Goal: Task Accomplishment & Management: Use online tool/utility

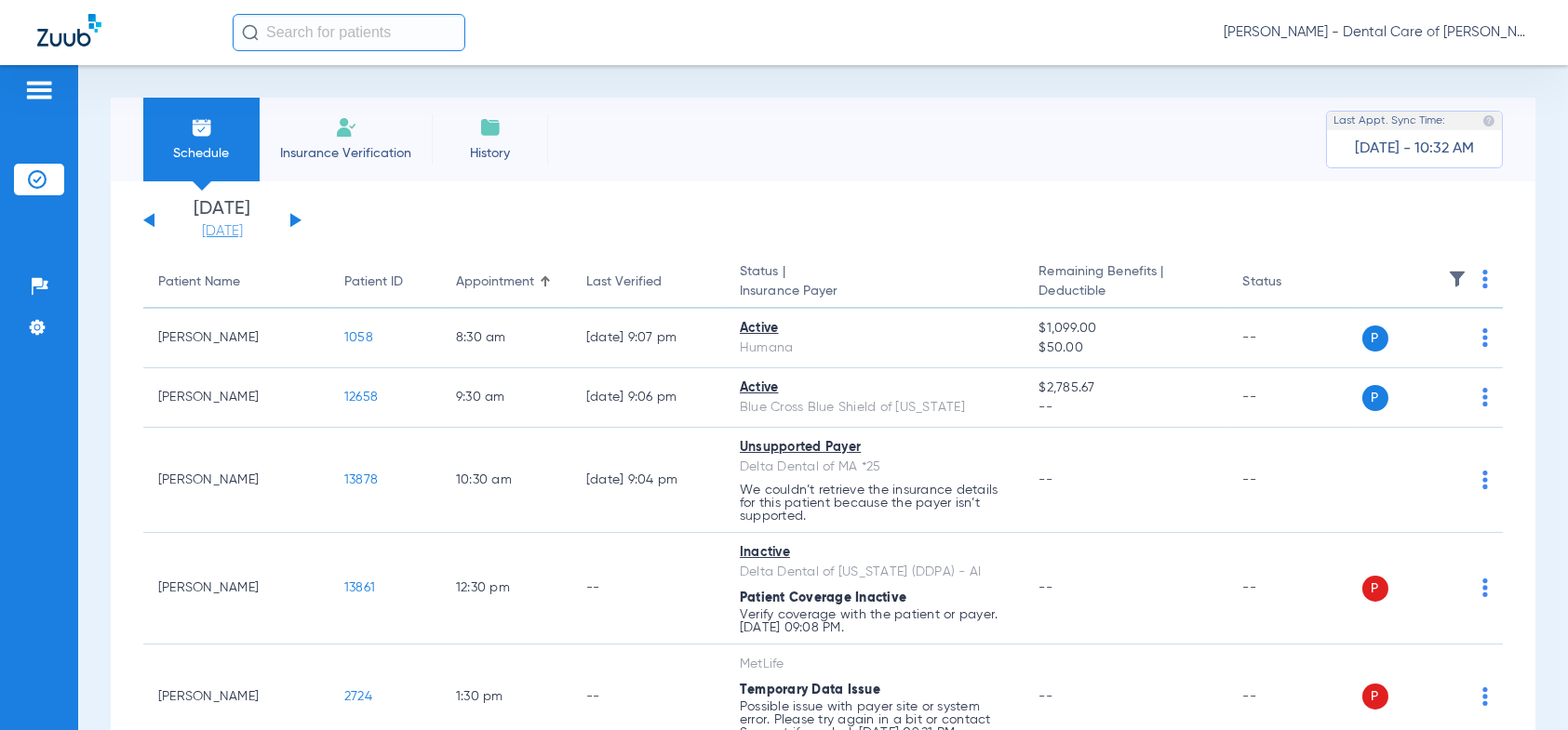
click at [218, 226] on link "[DATE]" at bounding box center [222, 231] width 112 height 19
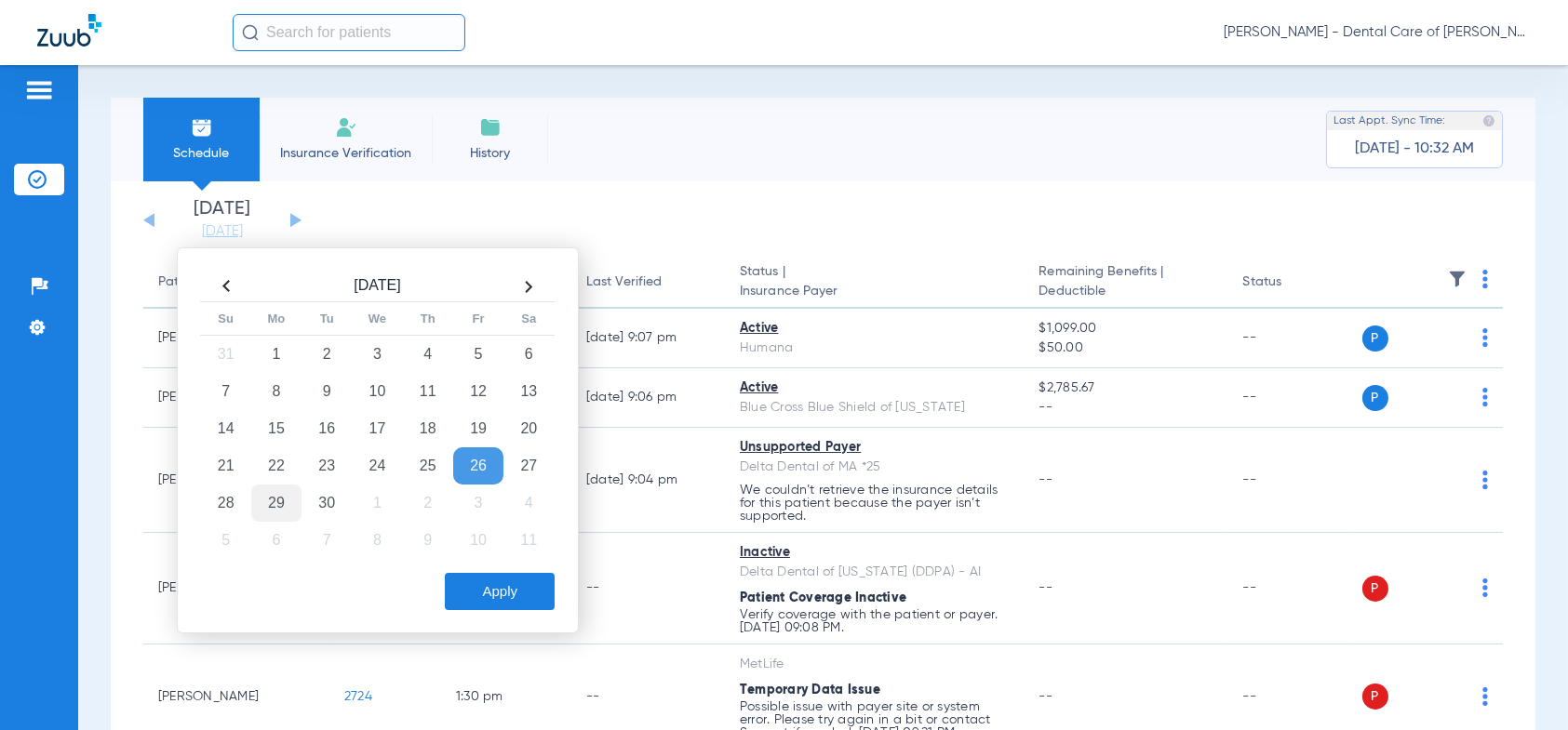
click at [280, 505] on td "29" at bounding box center [277, 503] width 51 height 37
click at [336, 499] on td "30" at bounding box center [327, 503] width 51 height 37
drag, startPoint x: 525, startPoint y: 601, endPoint x: 472, endPoint y: 583, distance: 56.0
click at [526, 601] on button "Apply" at bounding box center [499, 592] width 110 height 37
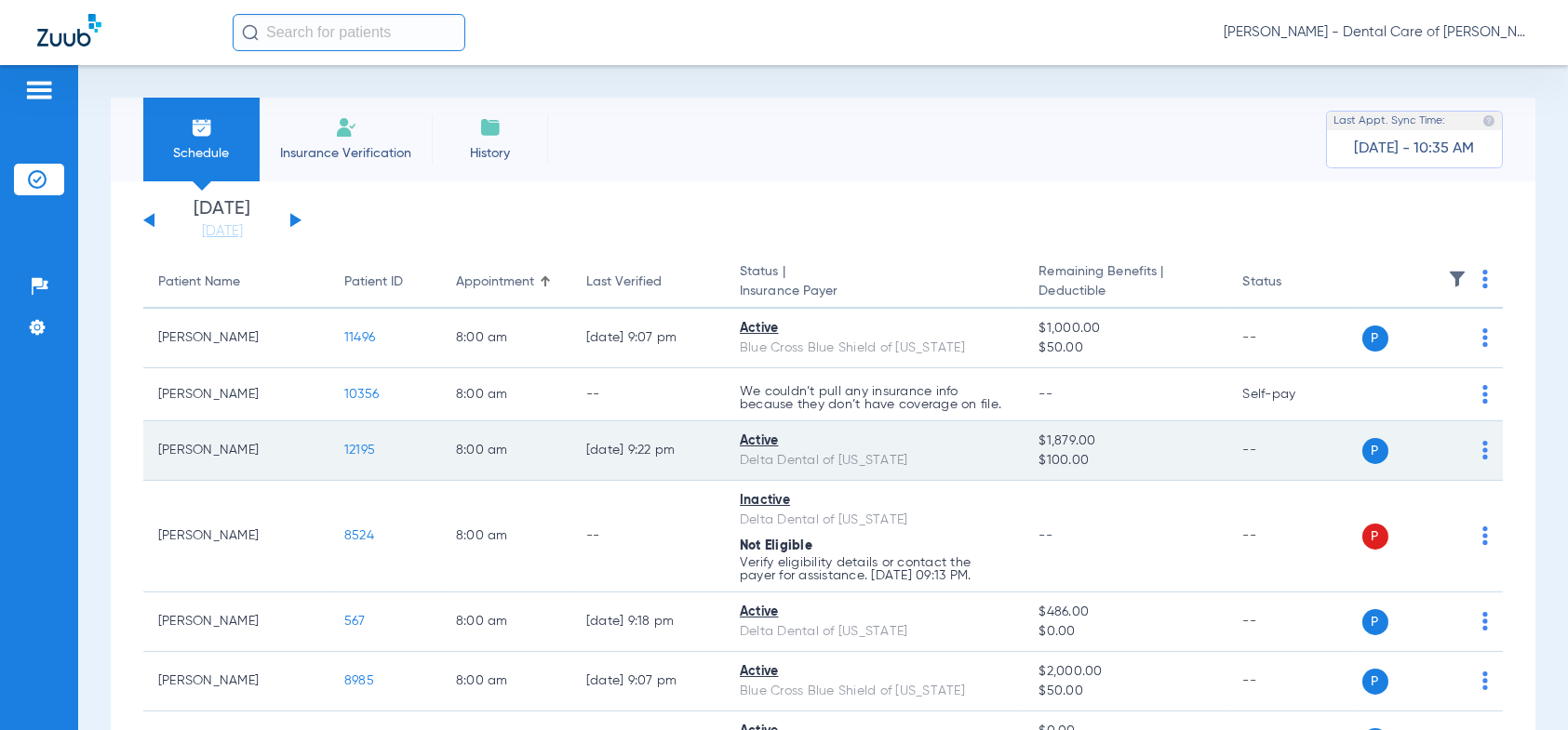
click at [366, 445] on span "12195" at bounding box center [359, 449] width 30 height 13
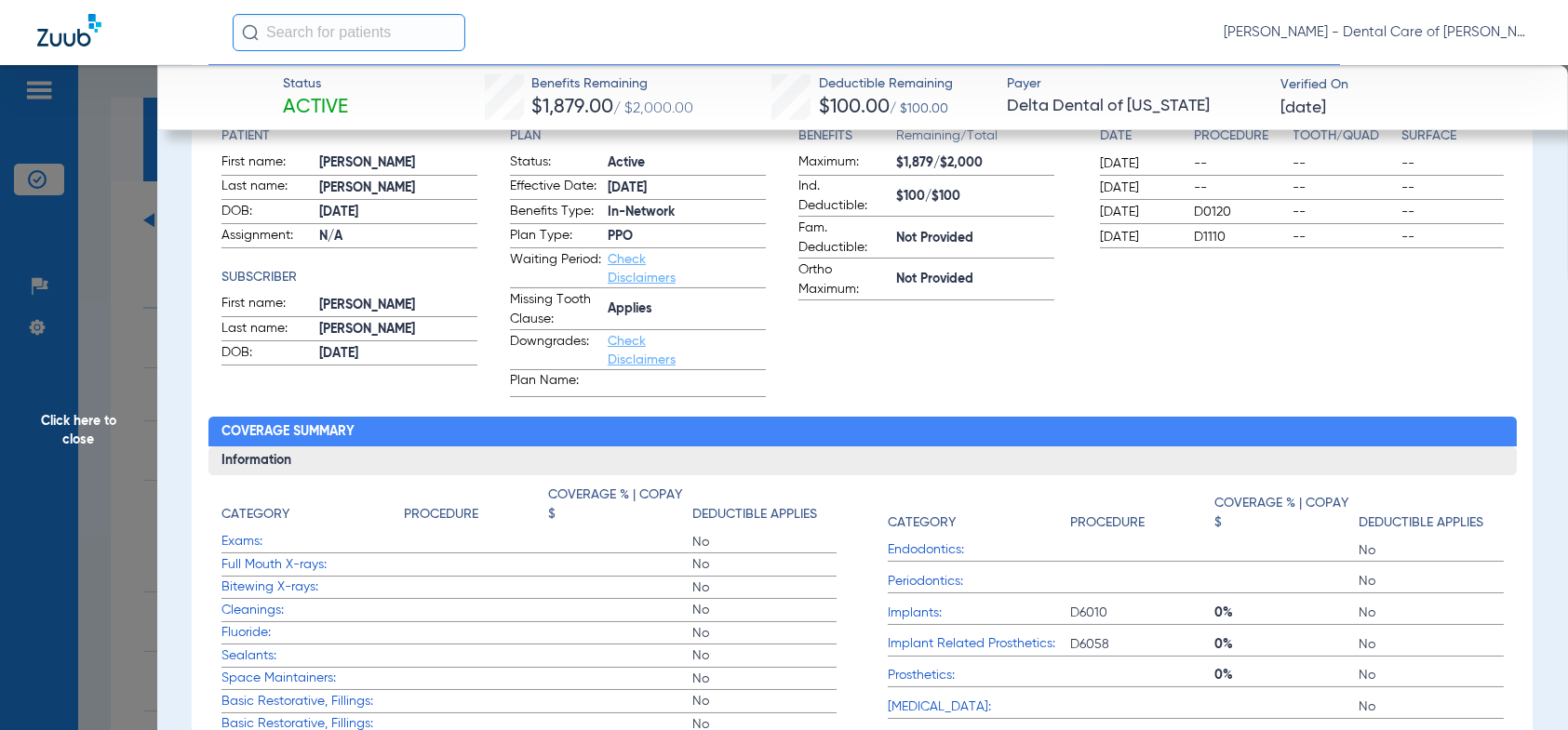
scroll to position [93, 0]
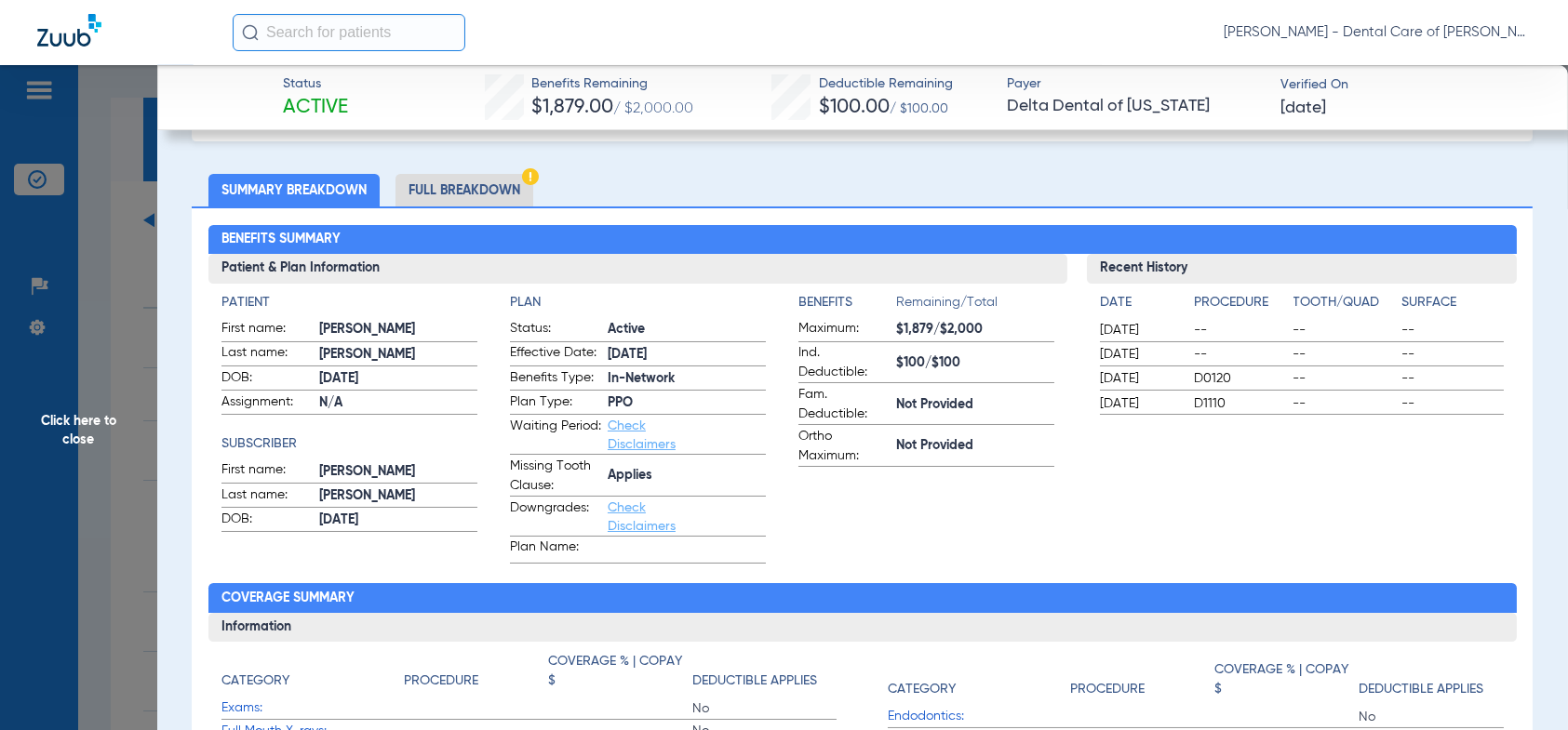
click at [454, 195] on li "Full Breakdown" at bounding box center [464, 189] width 137 height 32
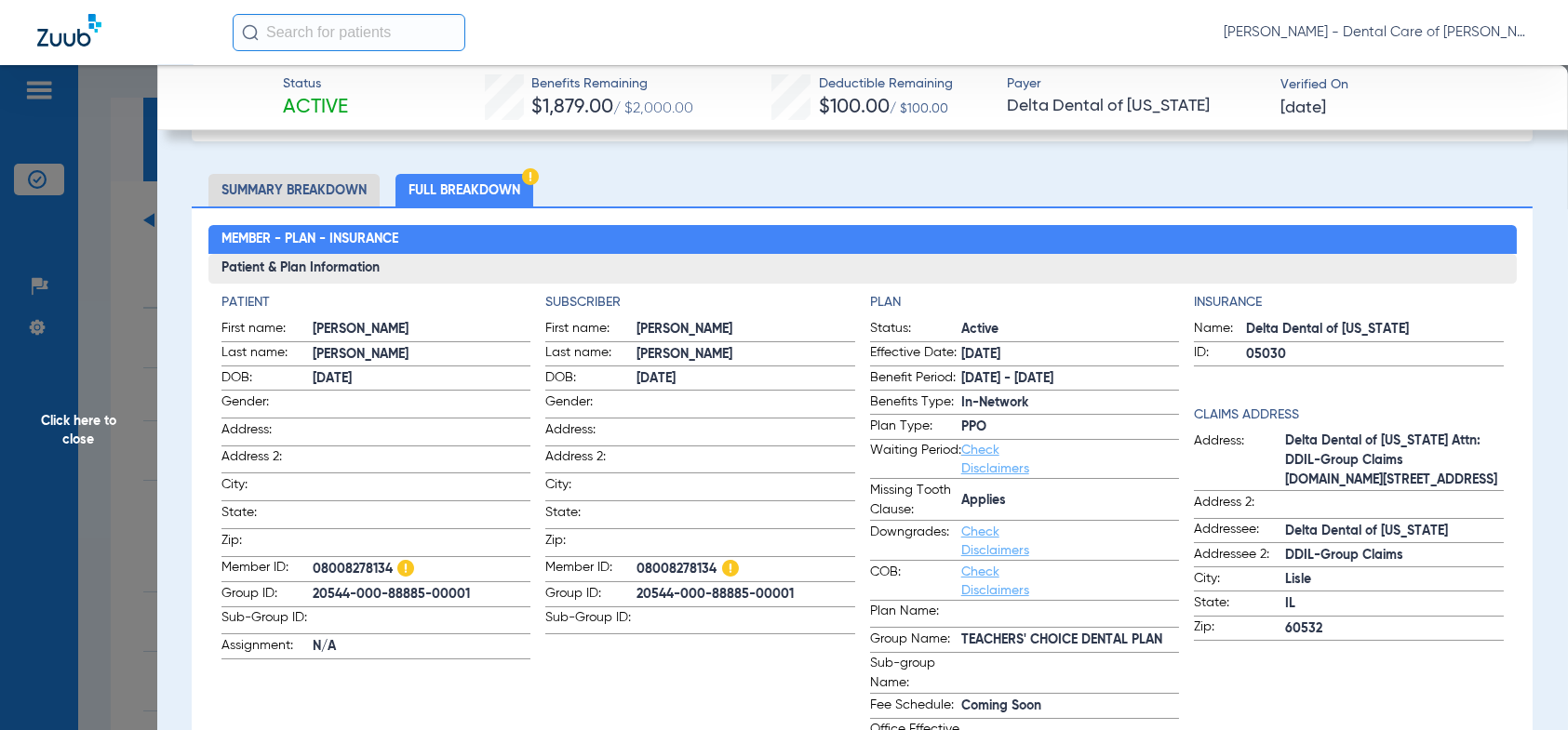
click at [283, 194] on li "Summary Breakdown" at bounding box center [294, 189] width 172 height 32
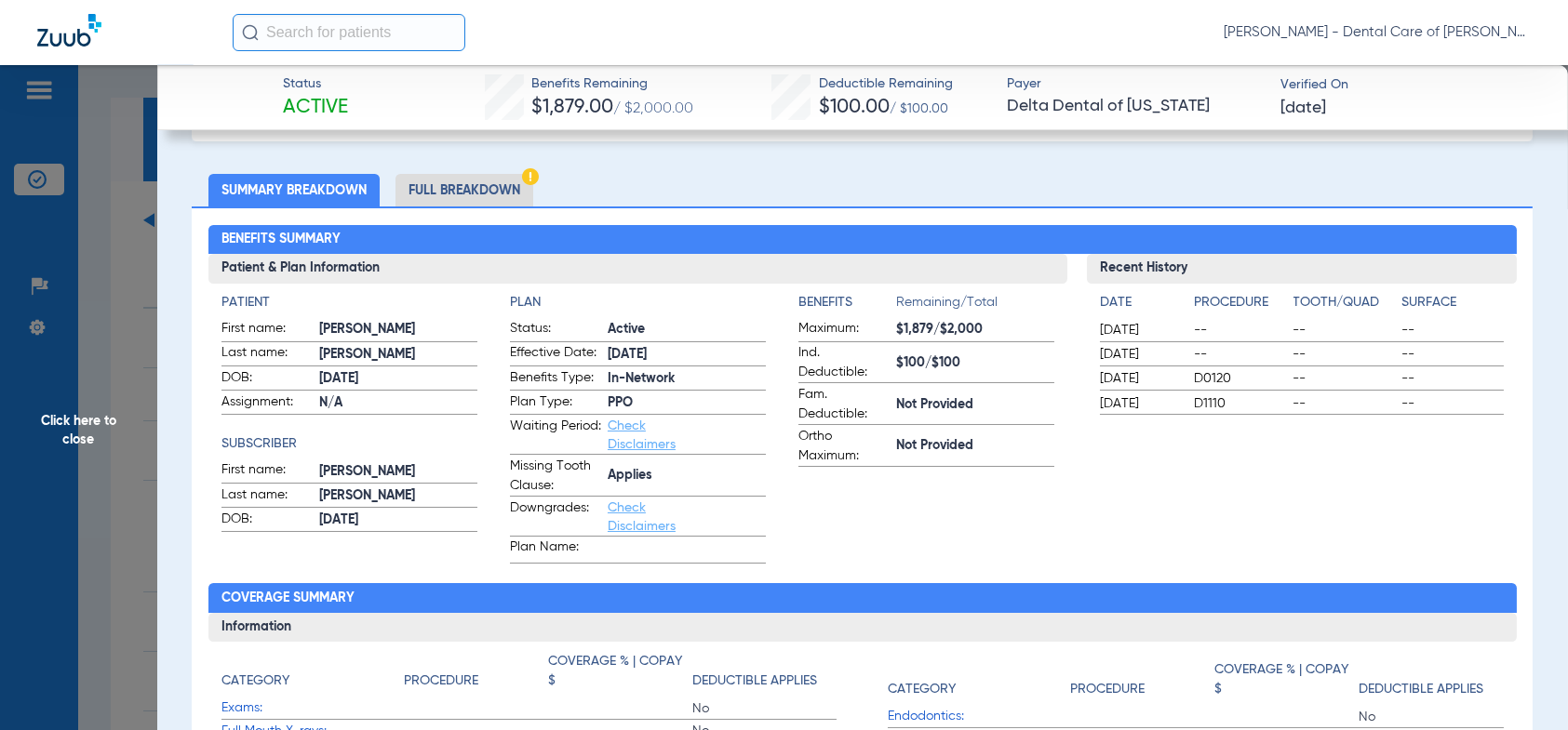
drag, startPoint x: 66, startPoint y: 424, endPoint x: 27, endPoint y: 458, distance: 51.7
click at [66, 424] on span "Click here to close" at bounding box center [78, 430] width 157 height 730
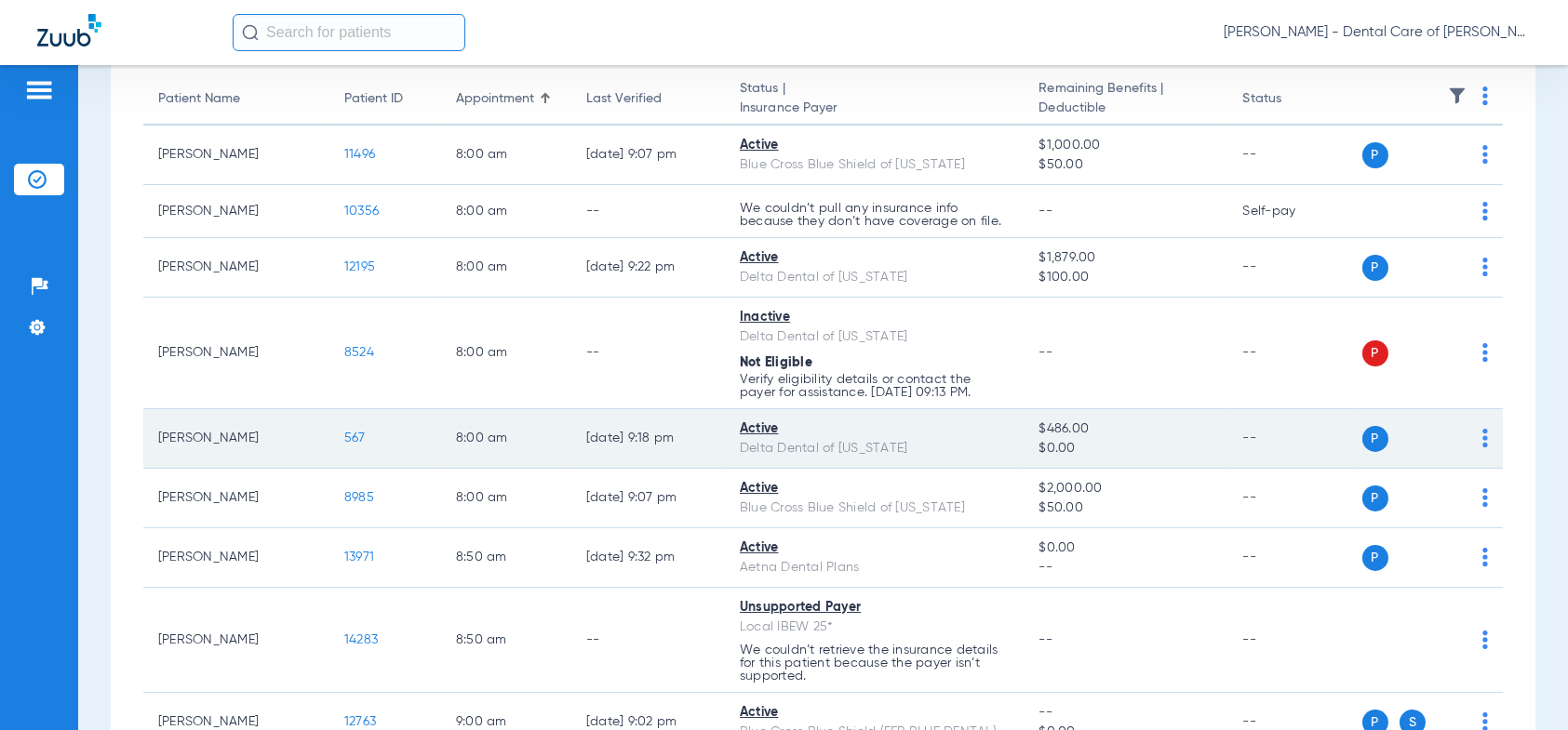
scroll to position [279, 0]
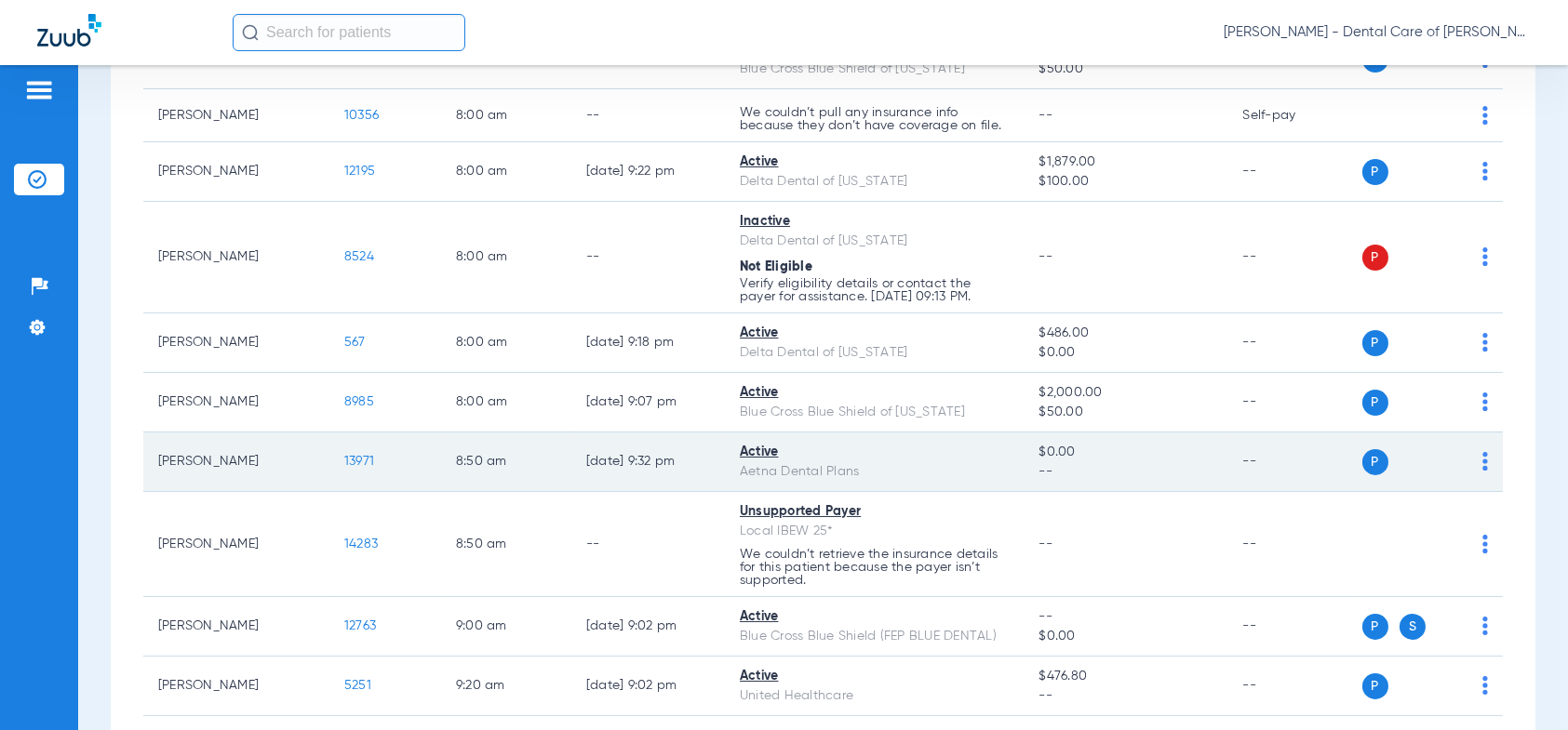
click at [365, 458] on span "13971" at bounding box center [359, 461] width 30 height 13
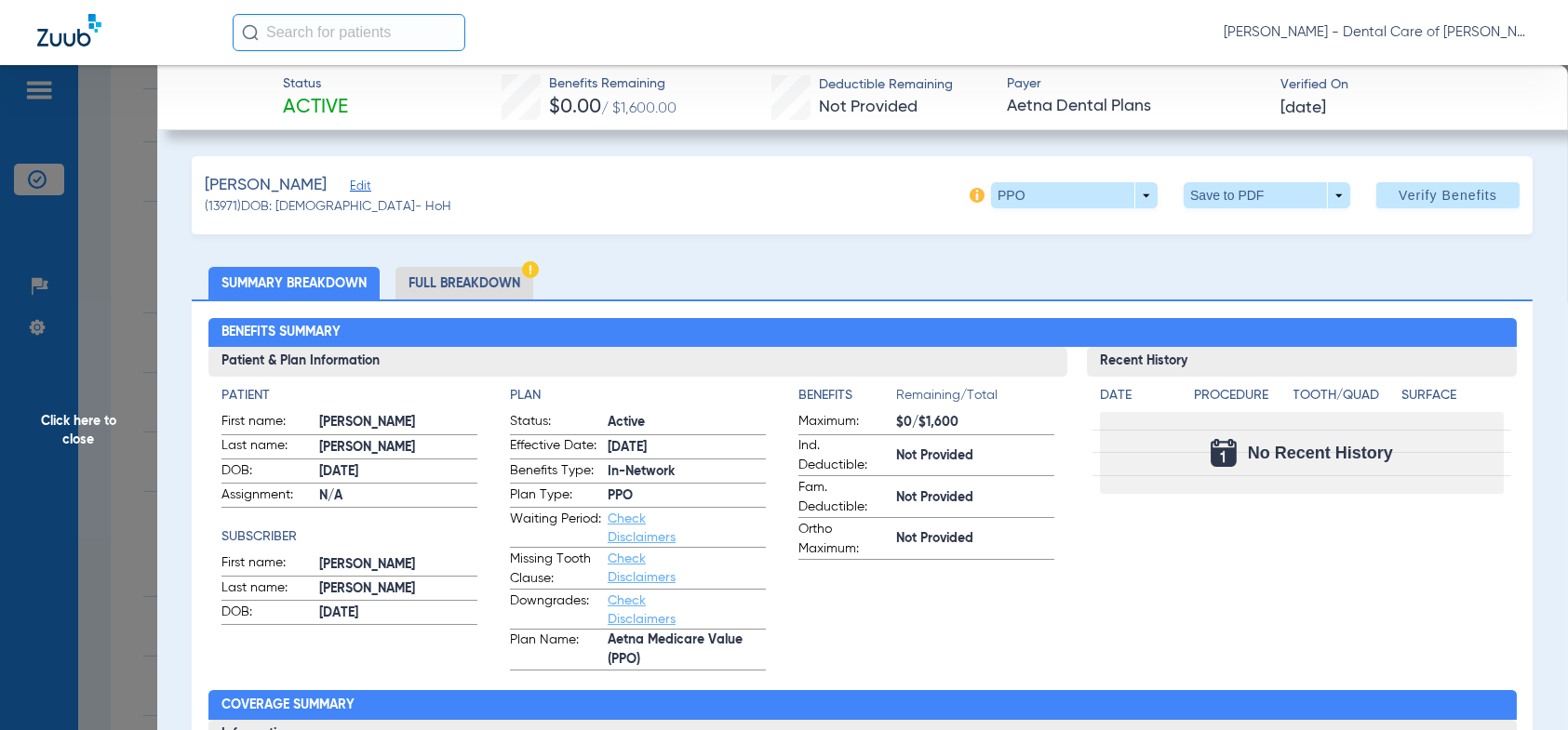
click at [74, 430] on span "Click here to close" at bounding box center [78, 430] width 157 height 730
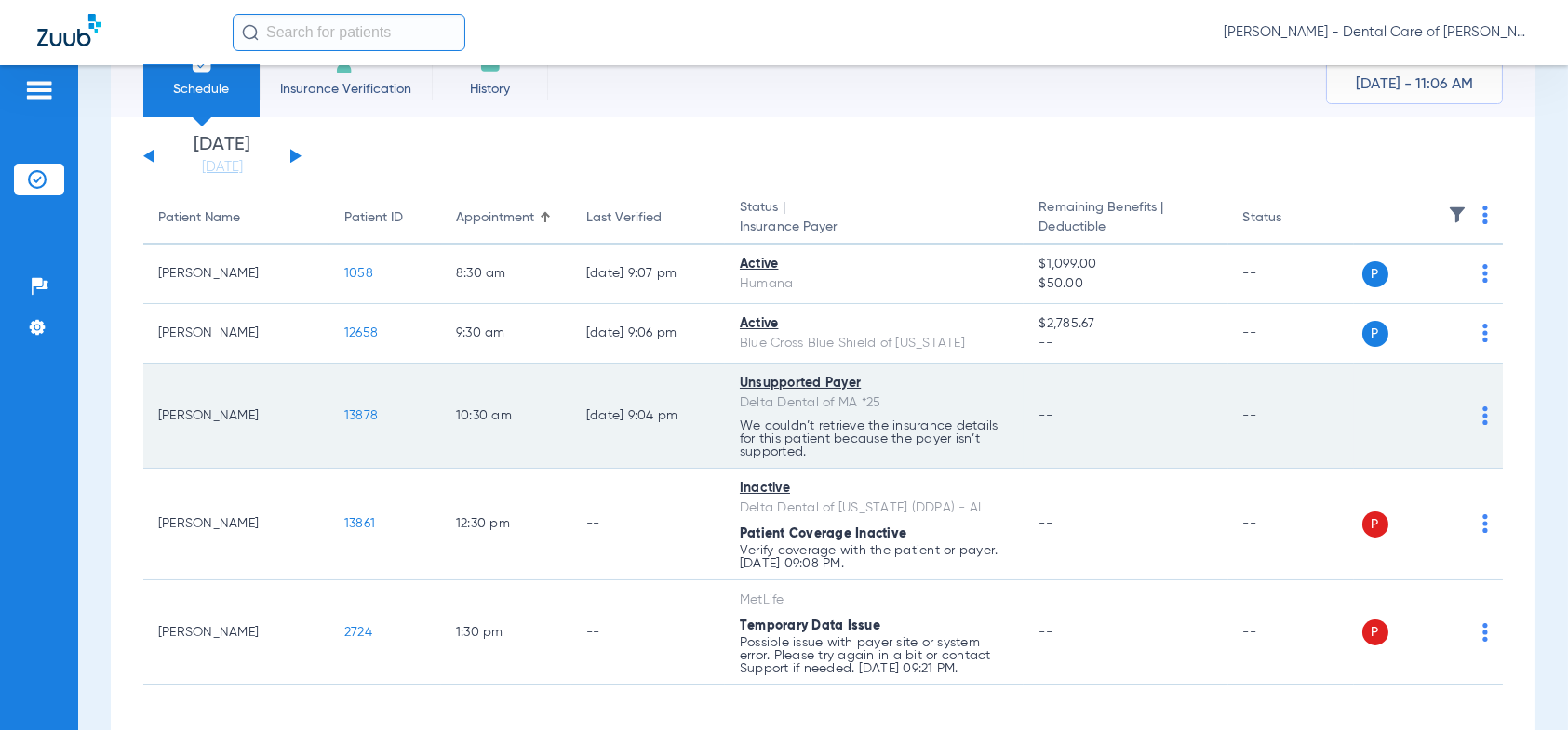
scroll to position [136, 0]
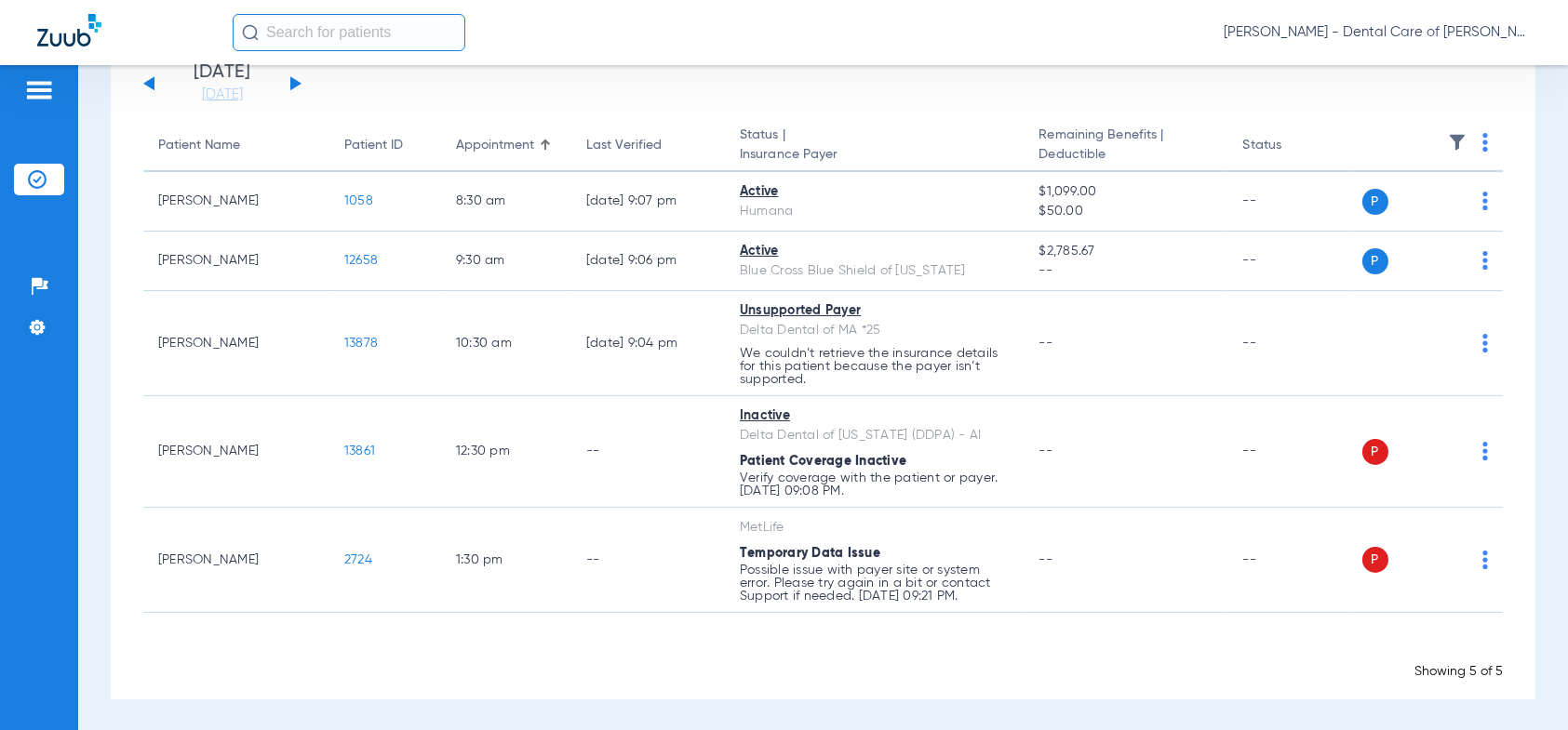
drag, startPoint x: 230, startPoint y: 96, endPoint x: 222, endPoint y: 104, distance: 11.3
click at [228, 96] on link "[DATE]" at bounding box center [222, 95] width 112 height 19
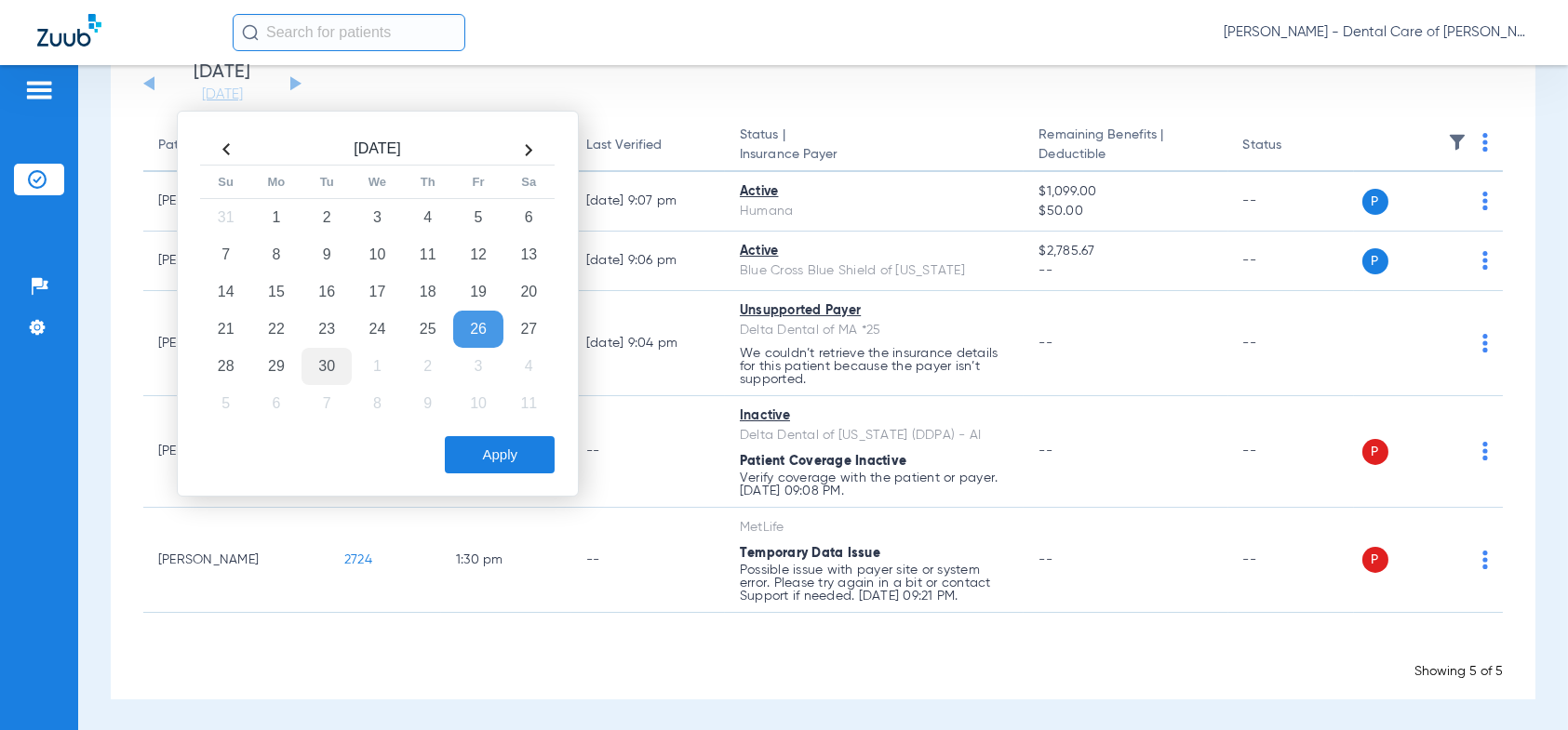
click at [318, 360] on td "30" at bounding box center [327, 366] width 51 height 37
click at [485, 452] on button "Apply" at bounding box center [499, 455] width 110 height 37
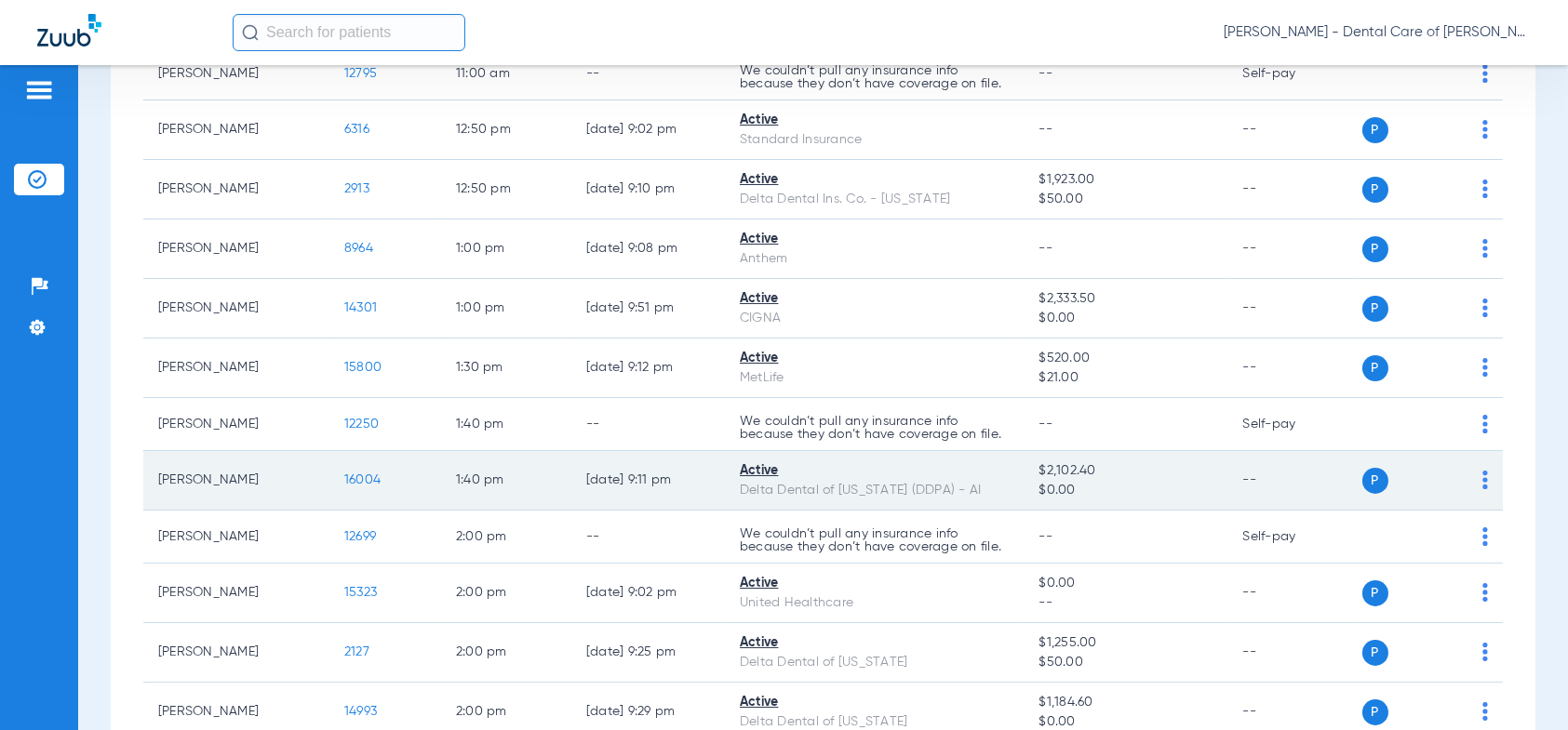
scroll to position [1396, 0]
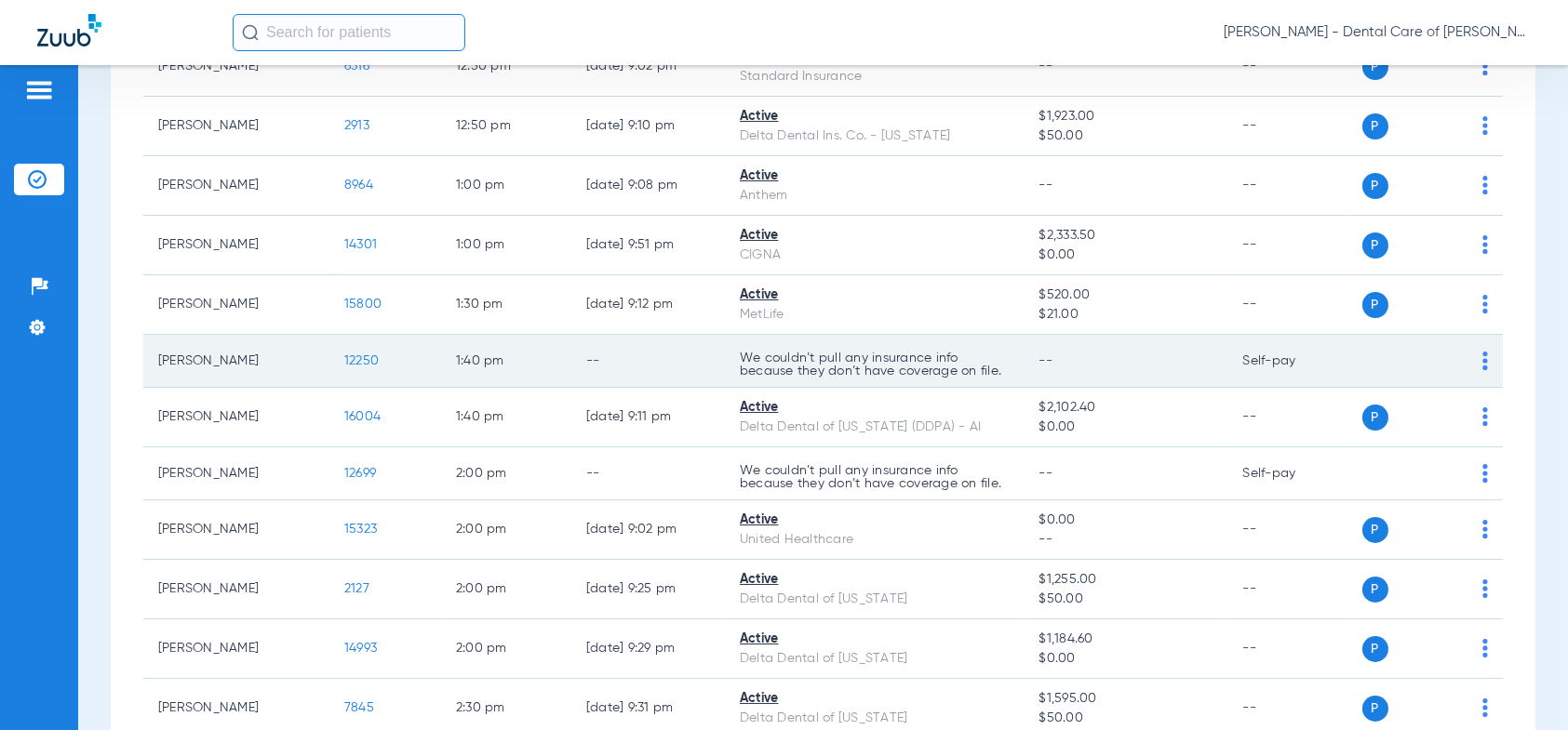
click at [365, 357] on span "12250" at bounding box center [361, 361] width 34 height 13
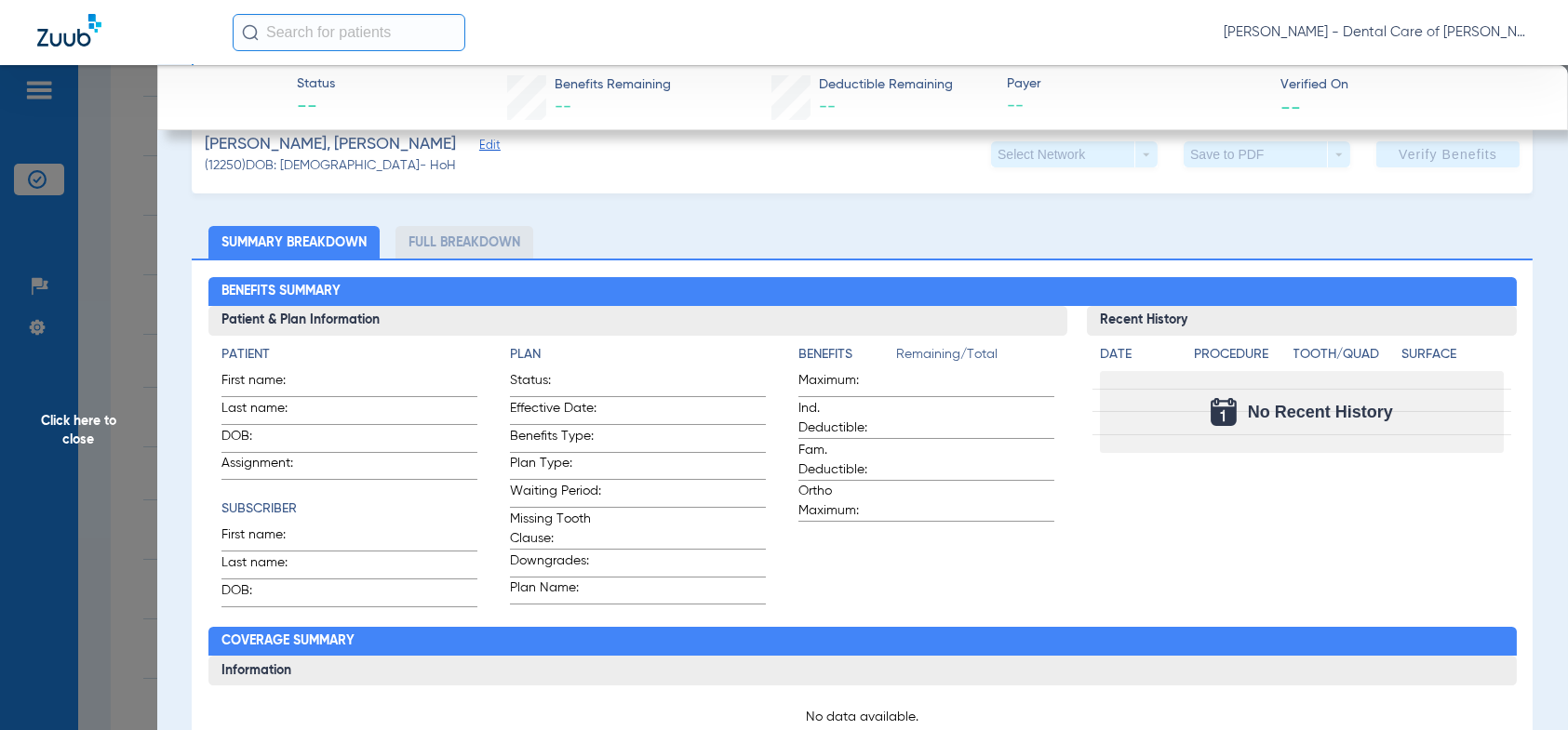
scroll to position [0, 0]
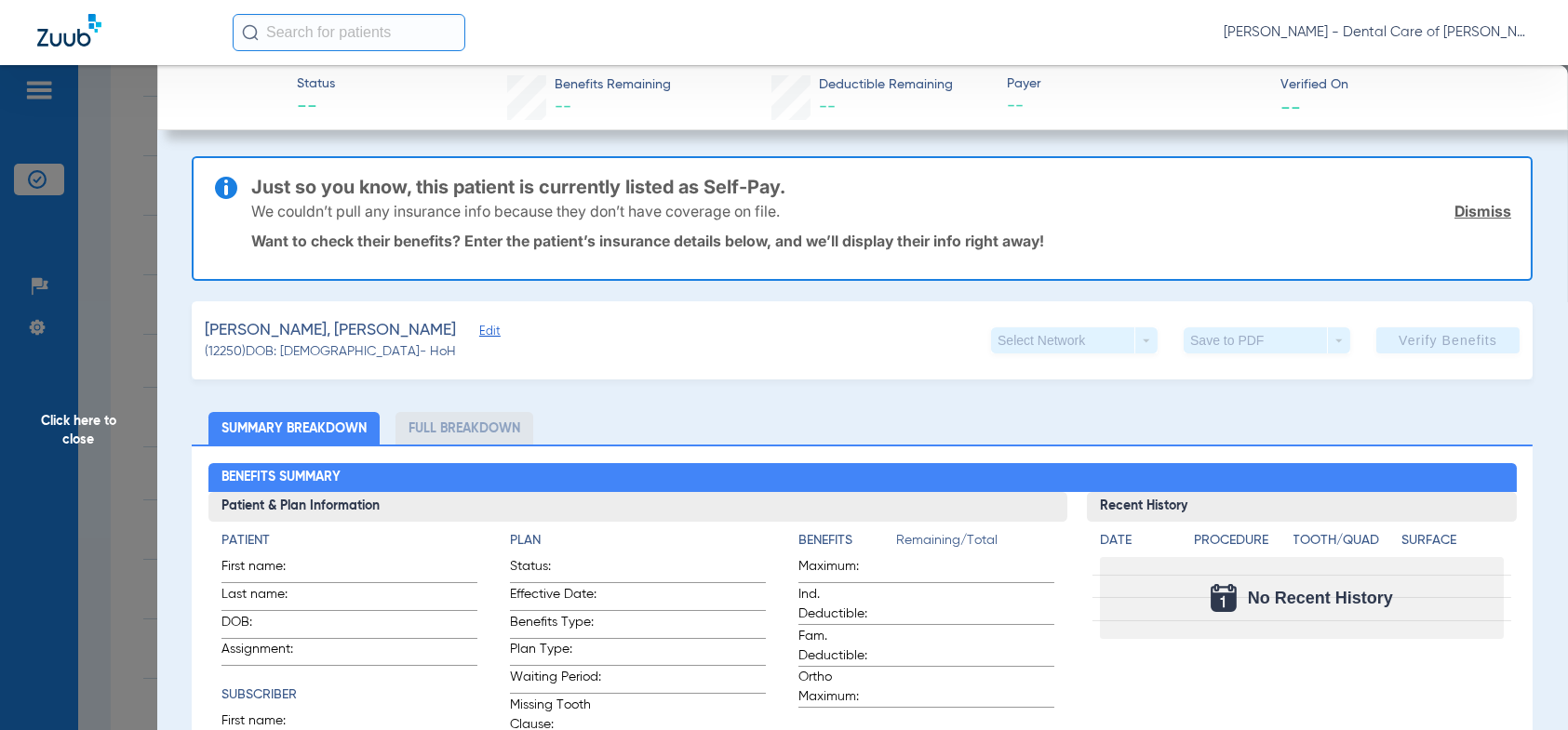
click at [68, 430] on span "Click here to close" at bounding box center [78, 430] width 157 height 730
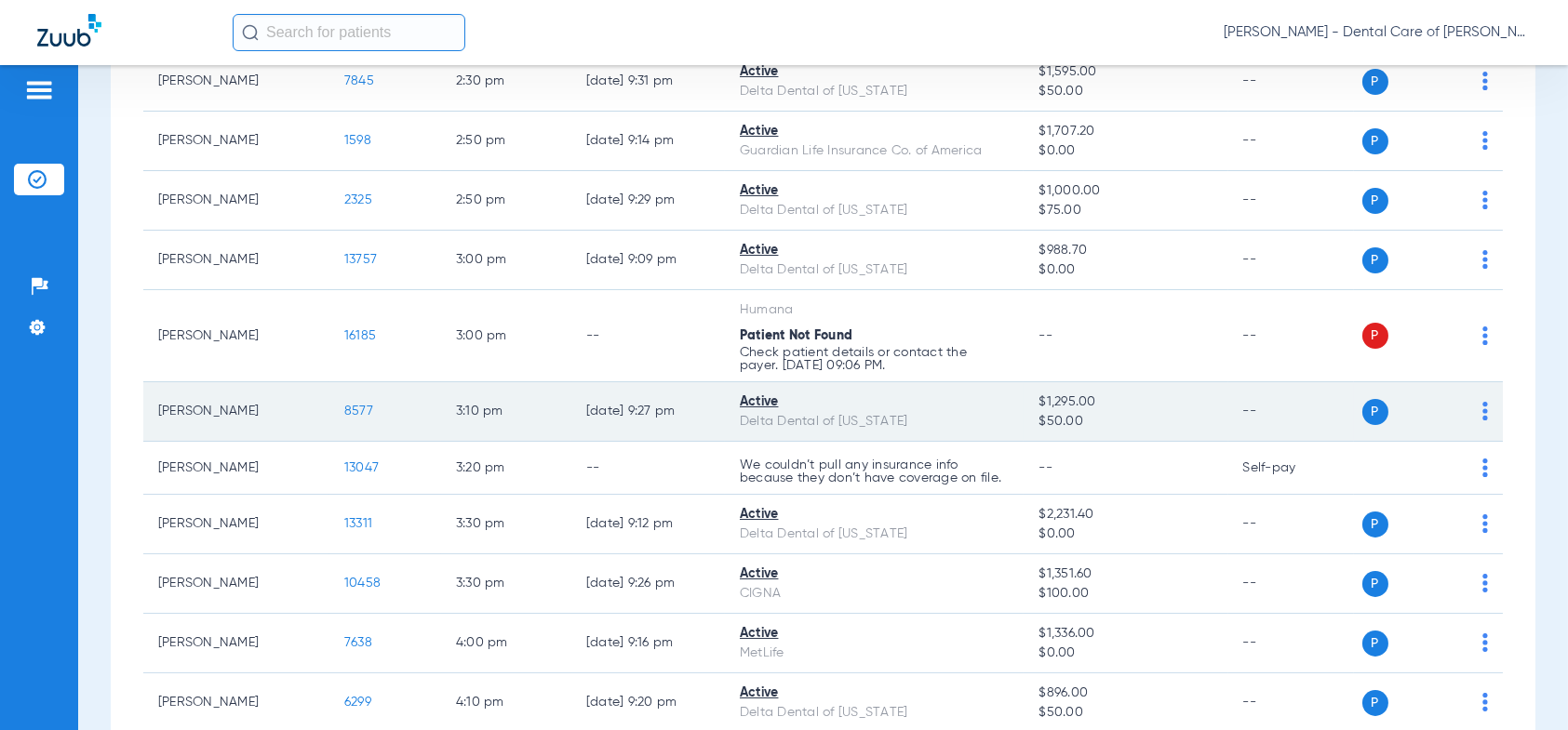
scroll to position [2139, 0]
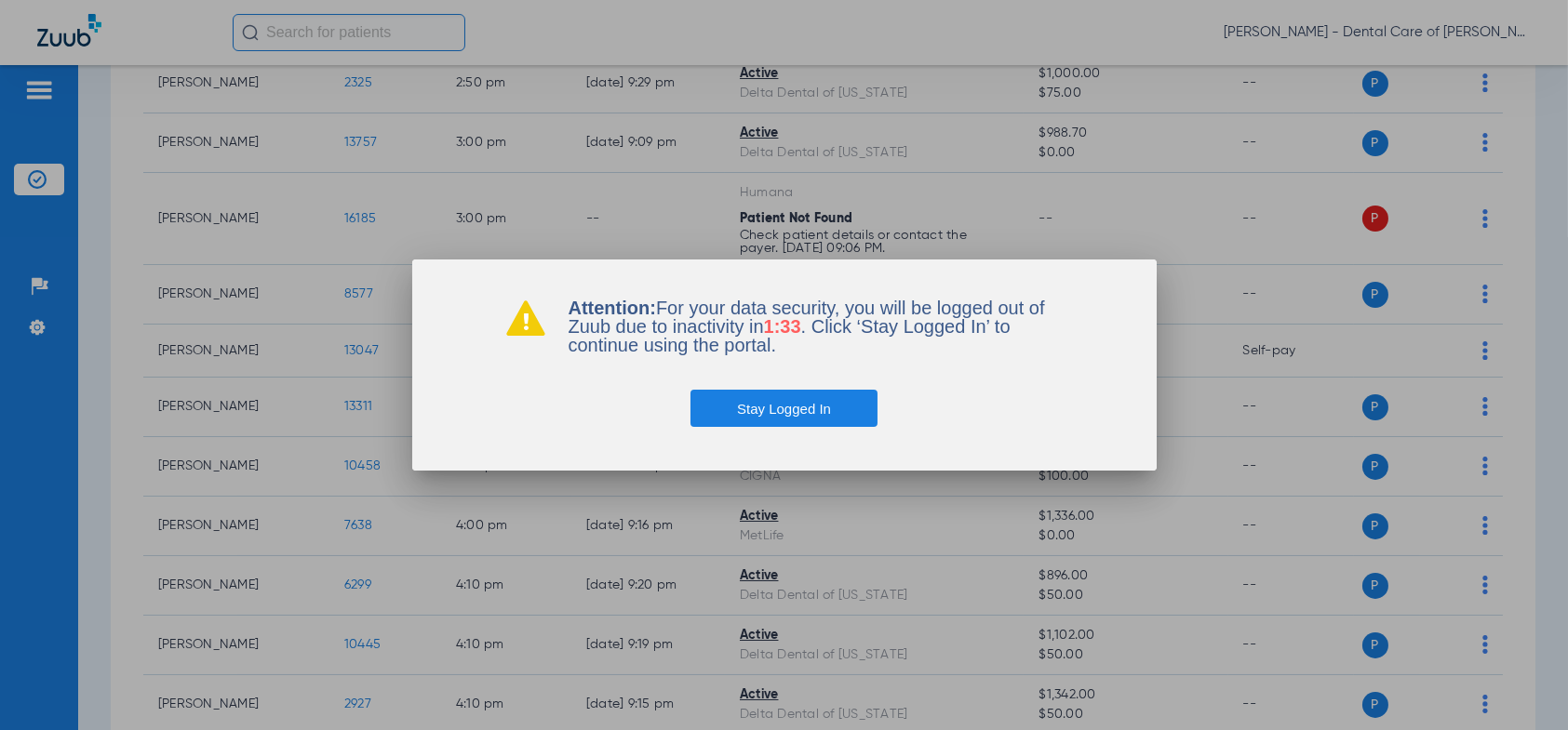
click at [831, 407] on button "Stay Logged In" at bounding box center [784, 408] width 187 height 37
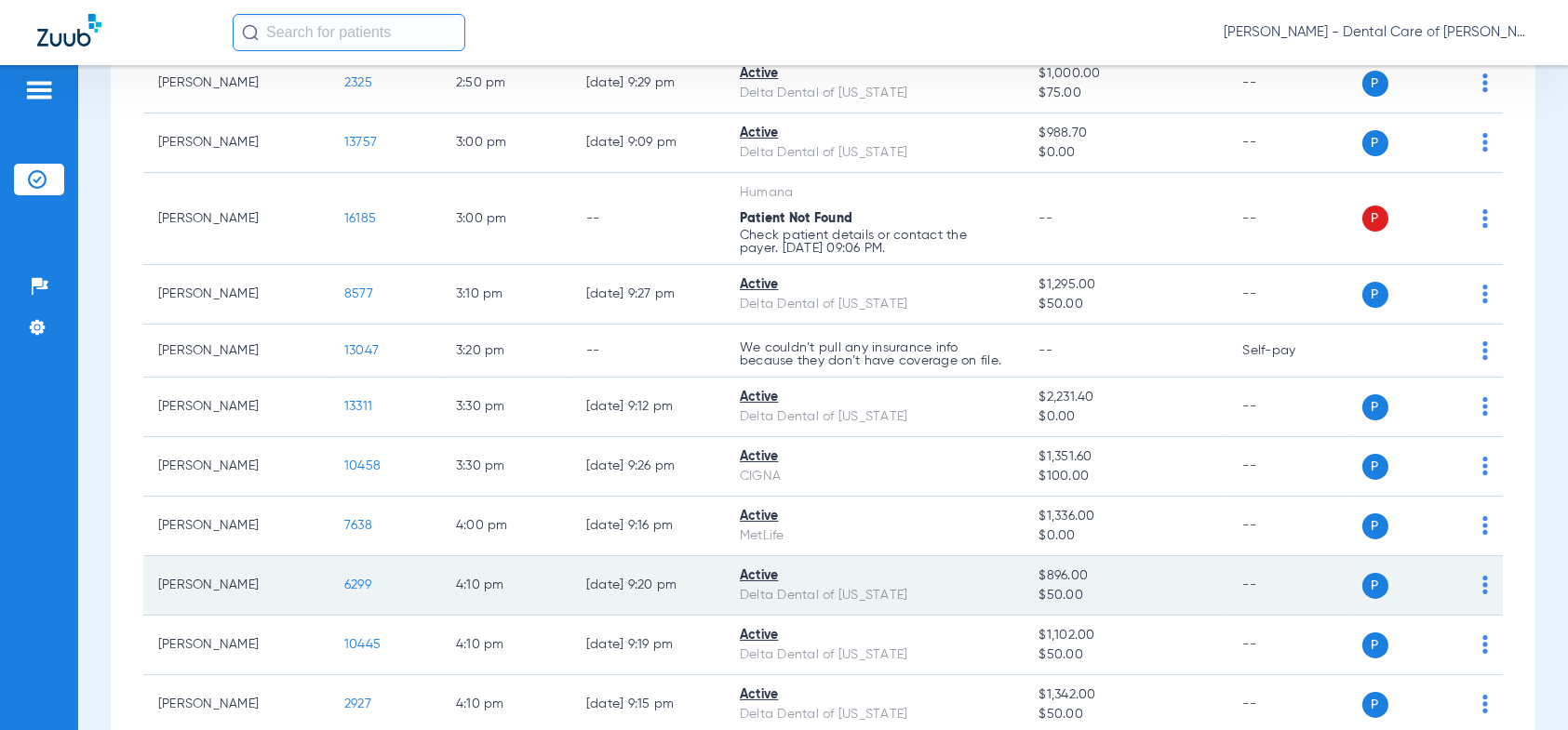
click at [353, 579] on span "6299" at bounding box center [358, 585] width 27 height 13
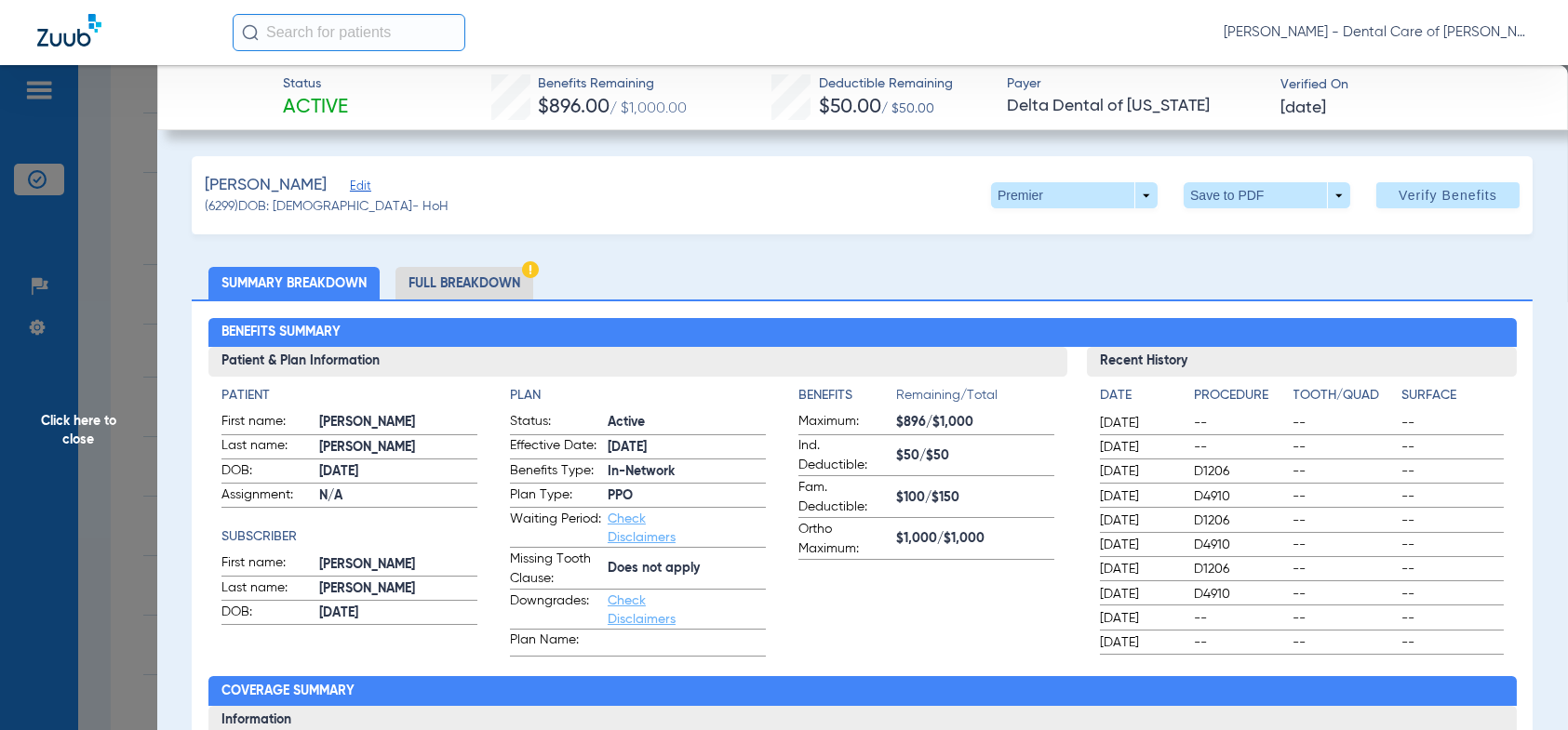
click at [79, 421] on span "Click here to close" at bounding box center [78, 430] width 157 height 730
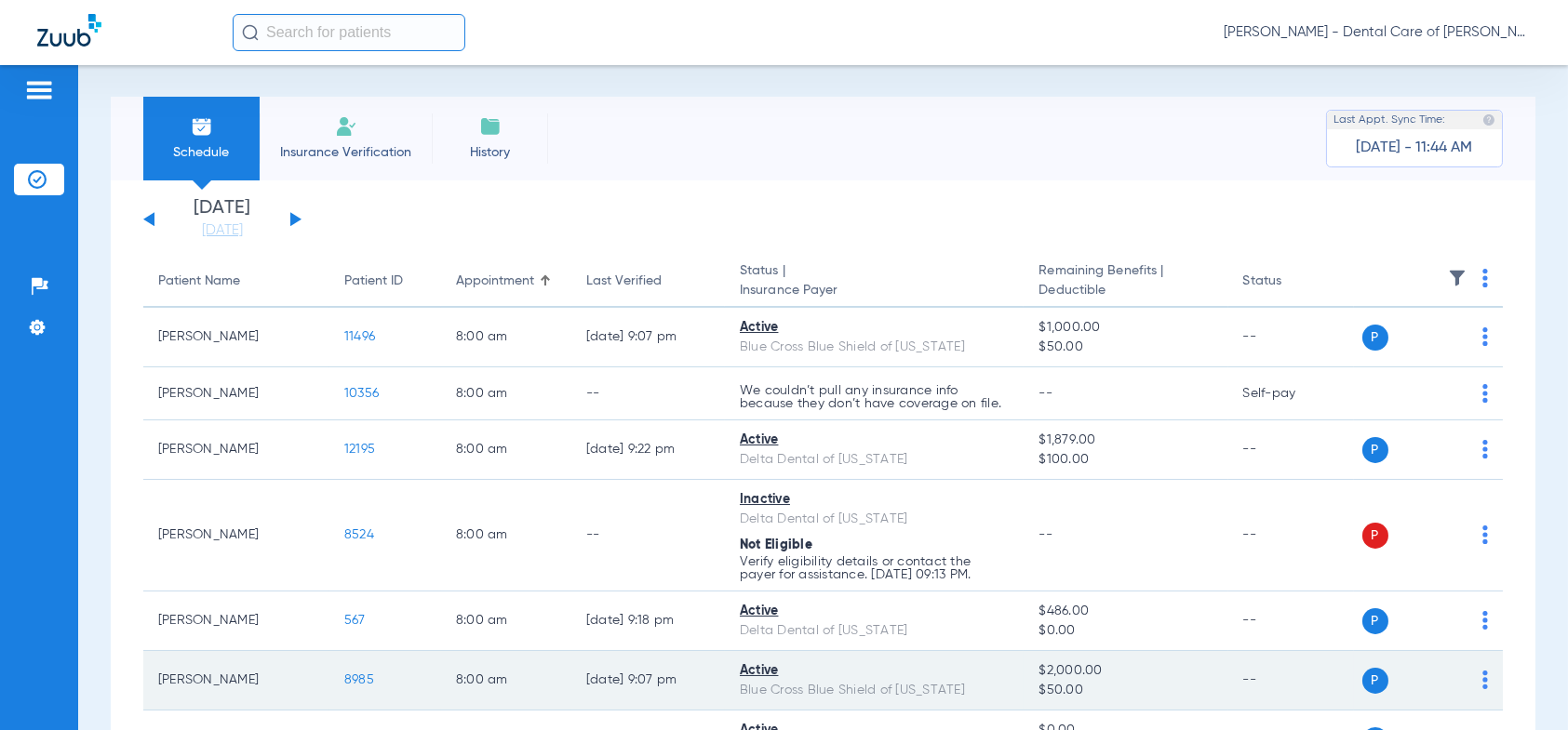
scroll to position [0, 0]
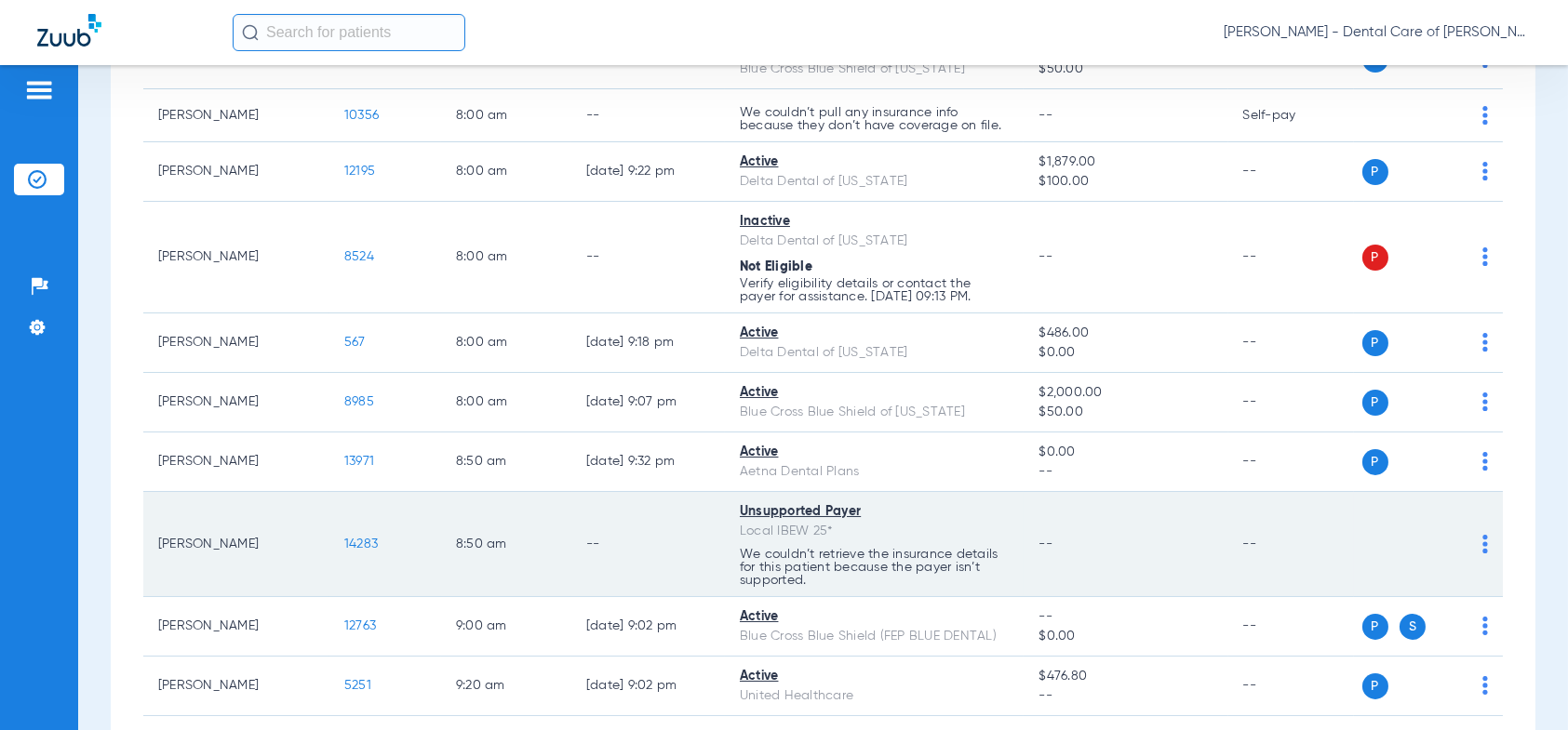
scroll to position [93, 0]
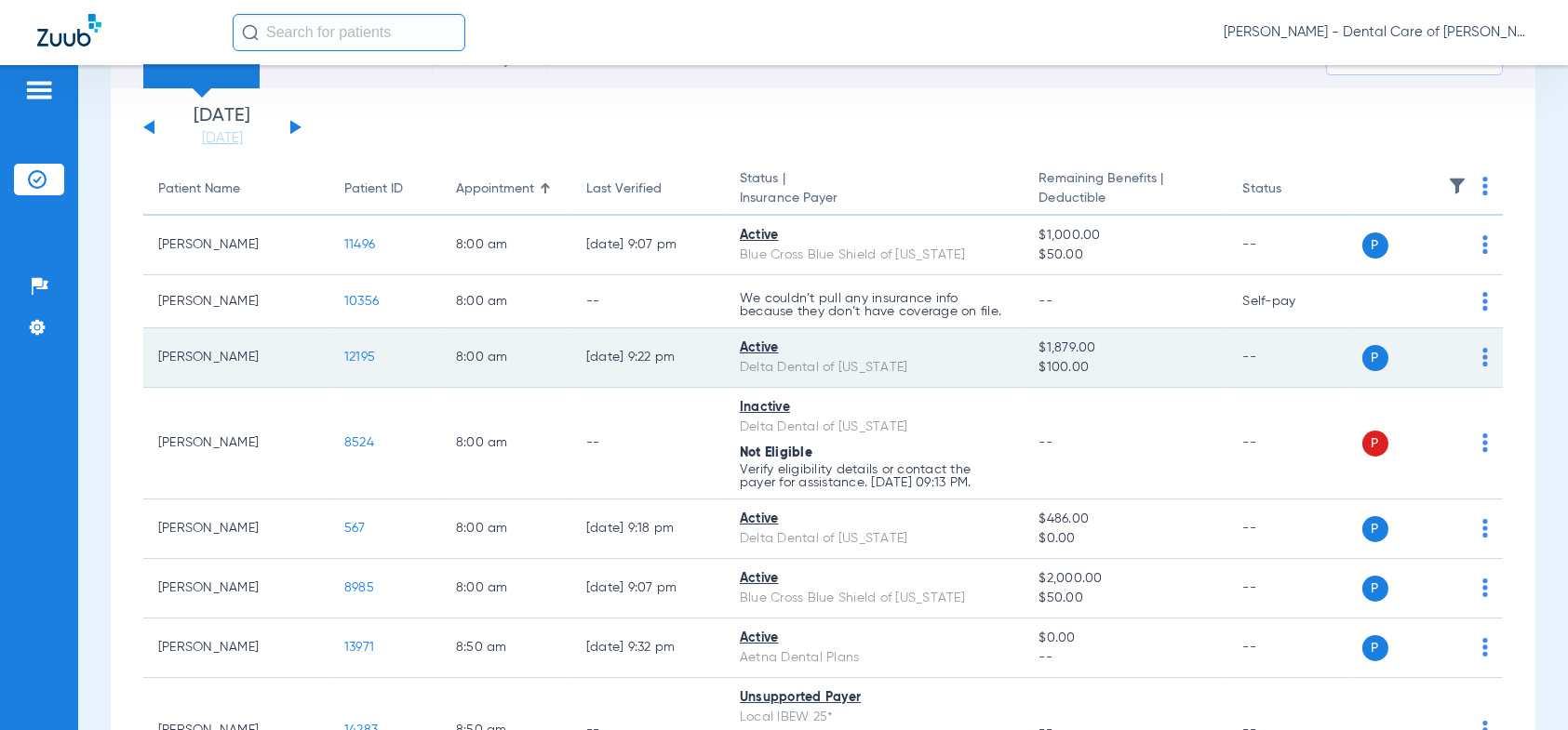
click at [371, 359] on span "12195" at bounding box center [359, 357] width 30 height 13
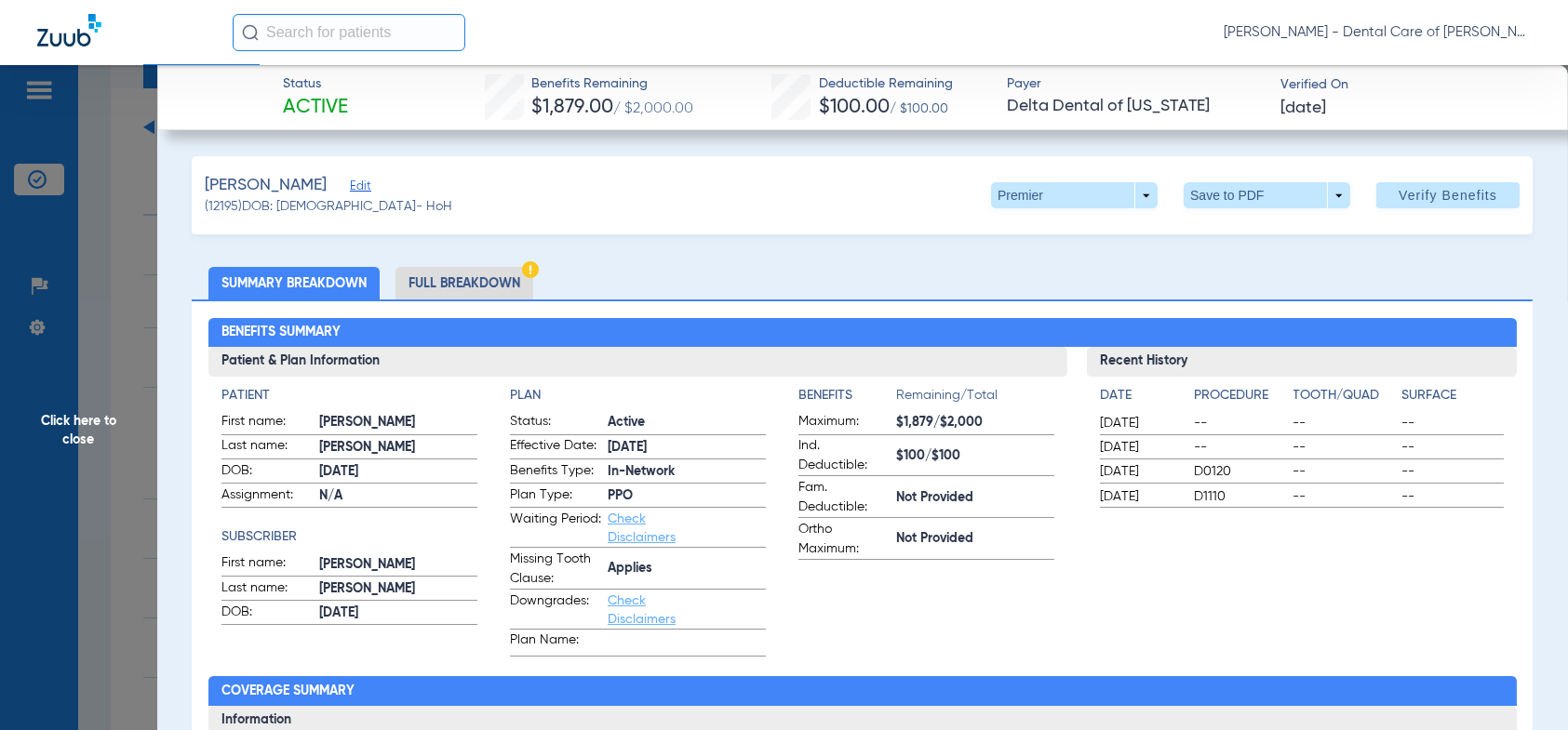
click at [502, 283] on li "Full Breakdown" at bounding box center [464, 283] width 137 height 32
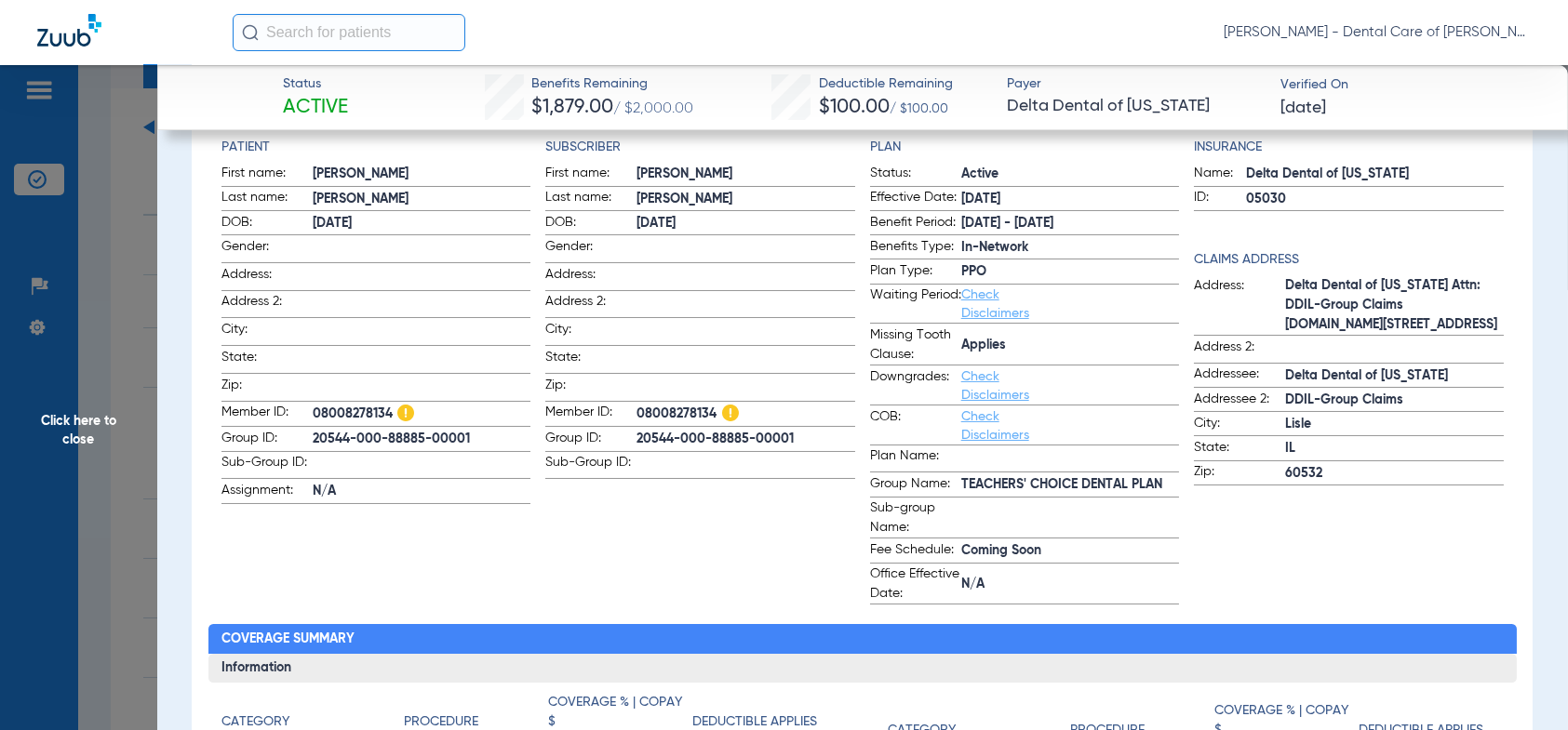
scroll to position [155, 0]
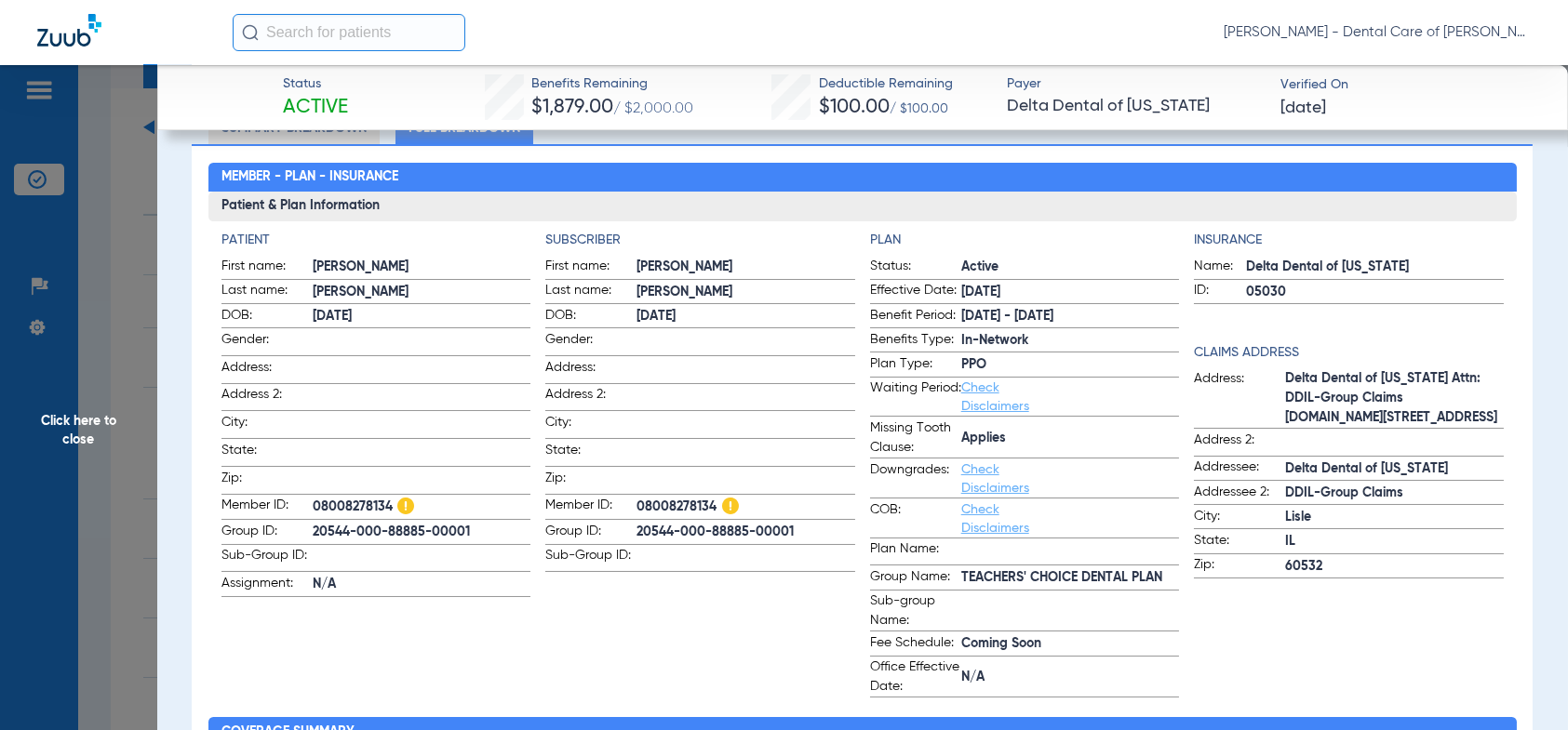
click at [84, 426] on span "Click here to close" at bounding box center [78, 430] width 157 height 730
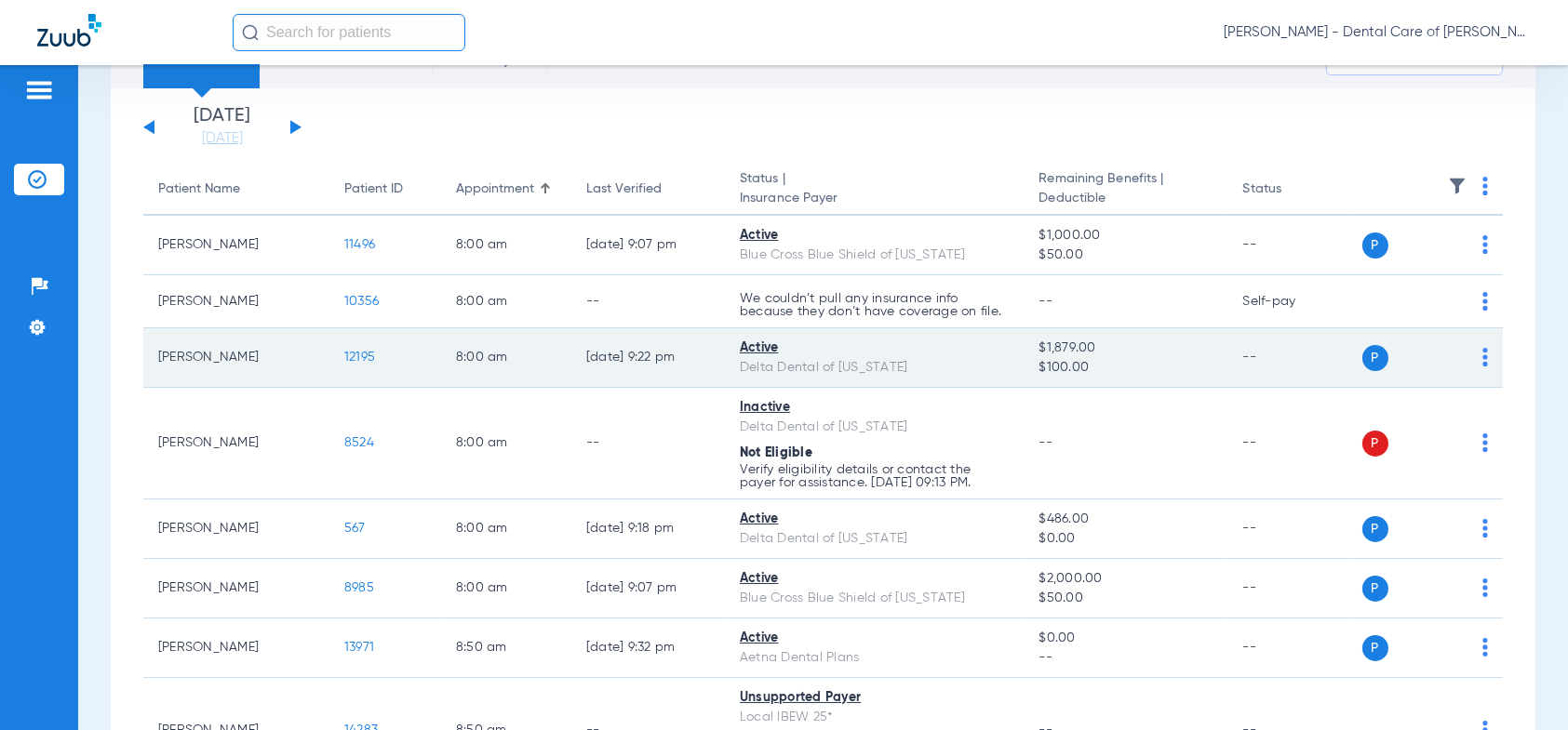
click at [356, 356] on span "12195" at bounding box center [359, 357] width 30 height 13
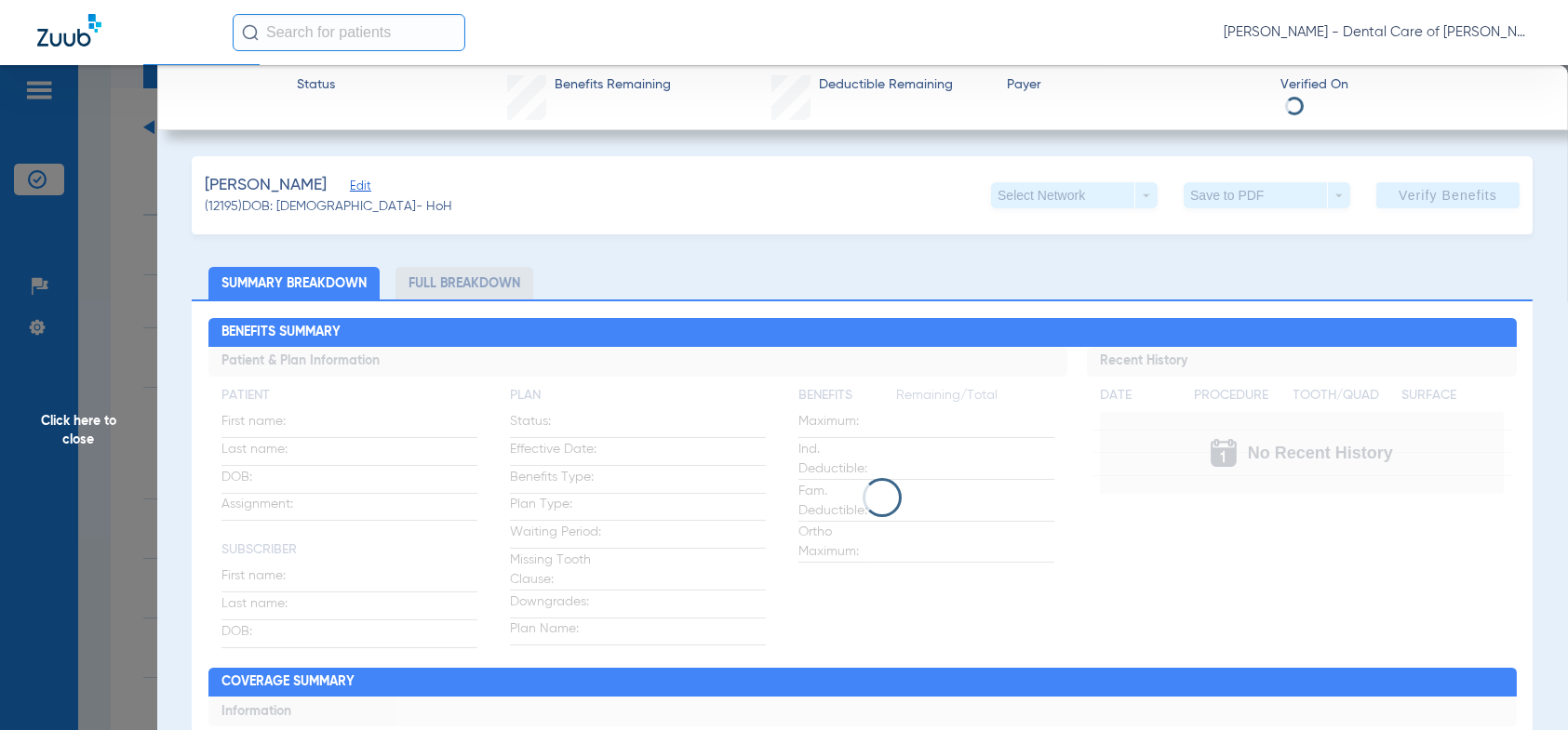
click at [462, 286] on li "Full Breakdown" at bounding box center [464, 283] width 137 height 32
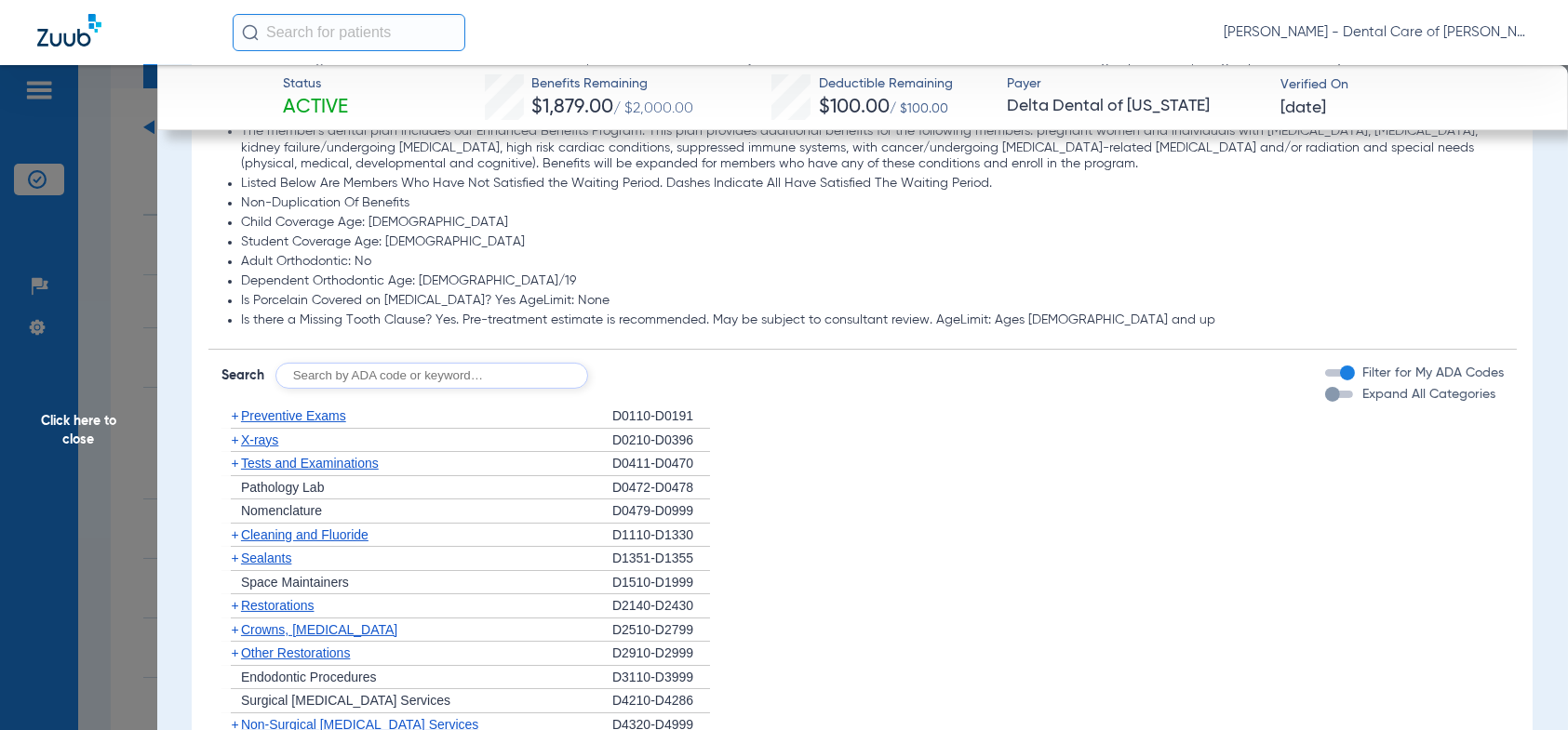
scroll to position [1302, 0]
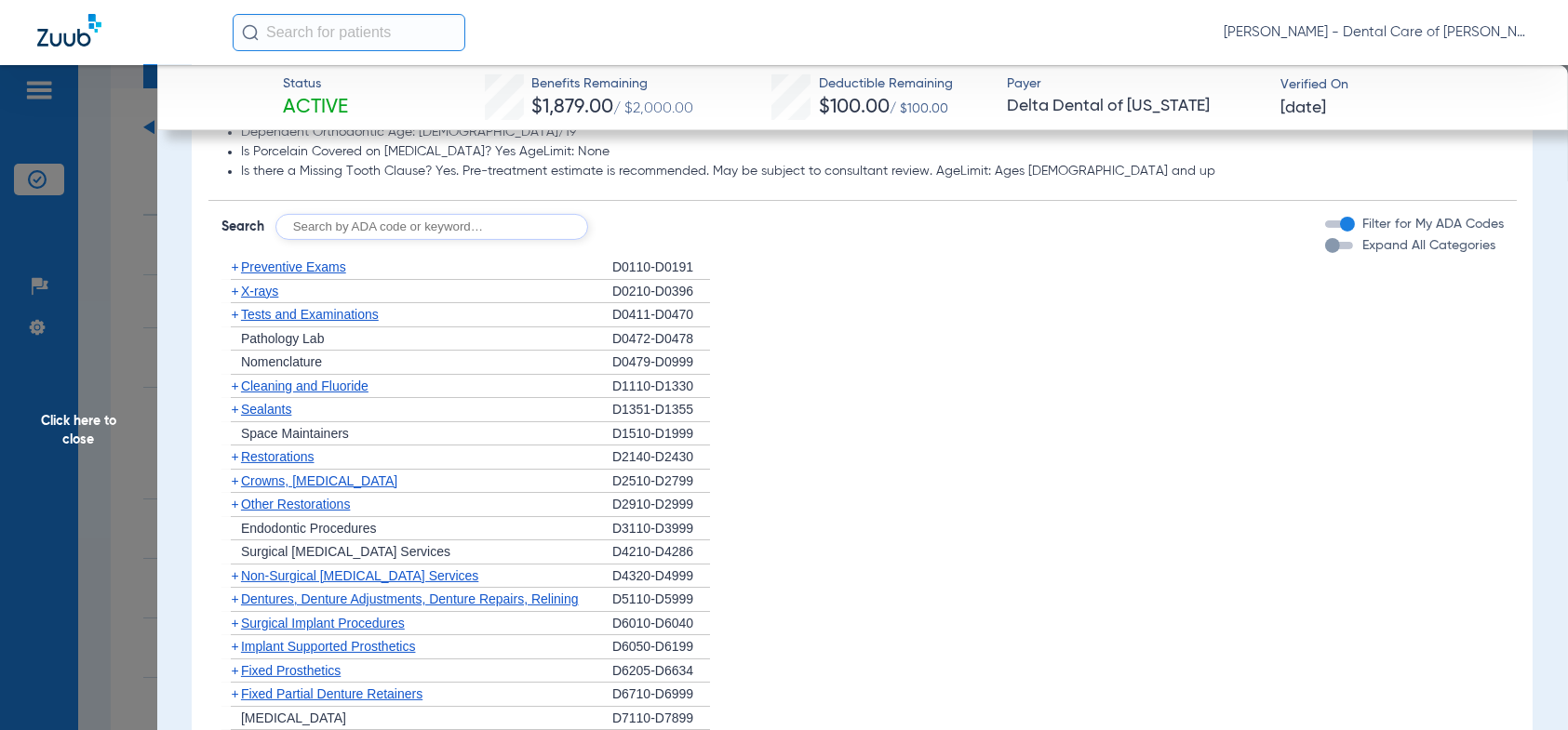
click at [279, 394] on span "Cleaning and Fluoride" at bounding box center [304, 385] width 128 height 15
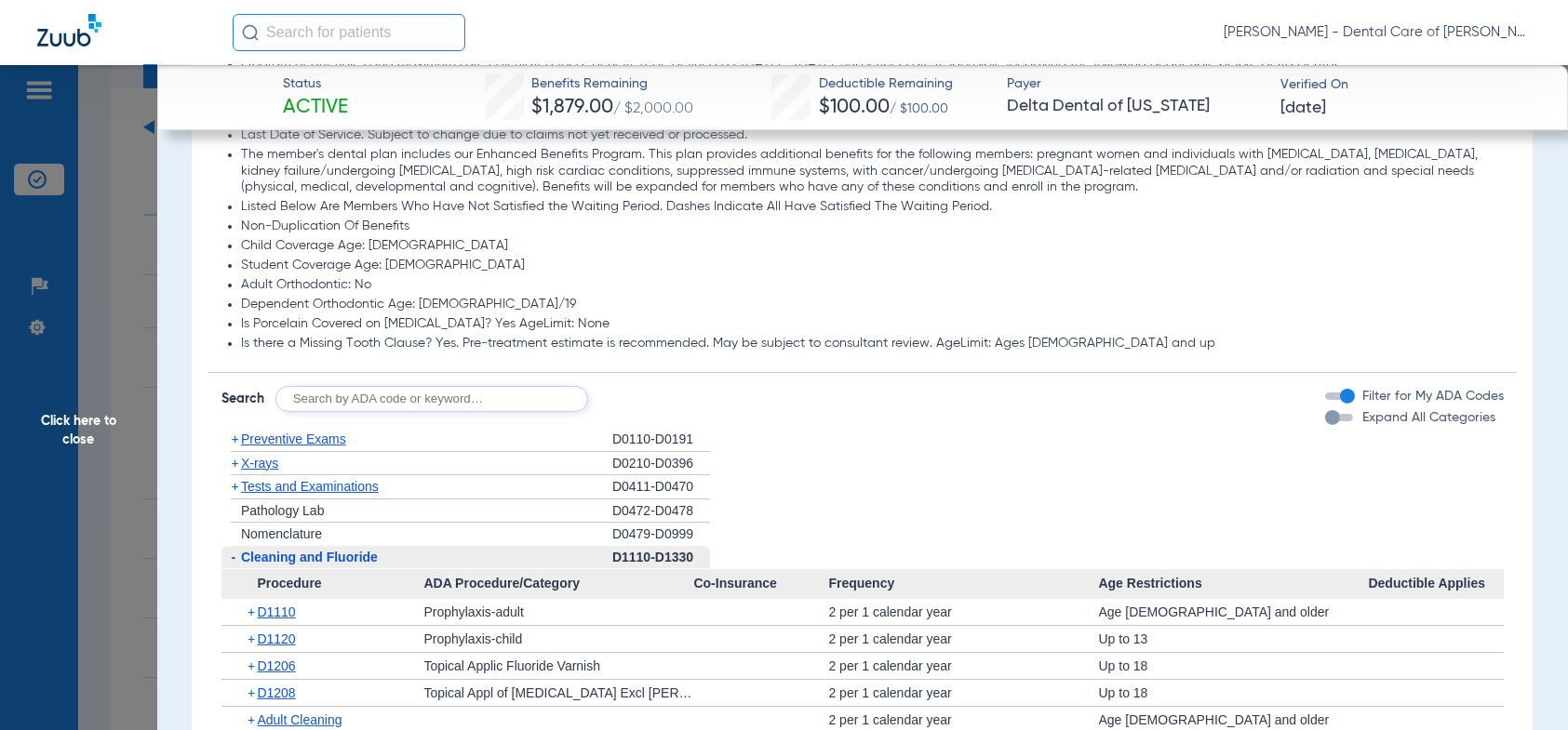
scroll to position [1116, 0]
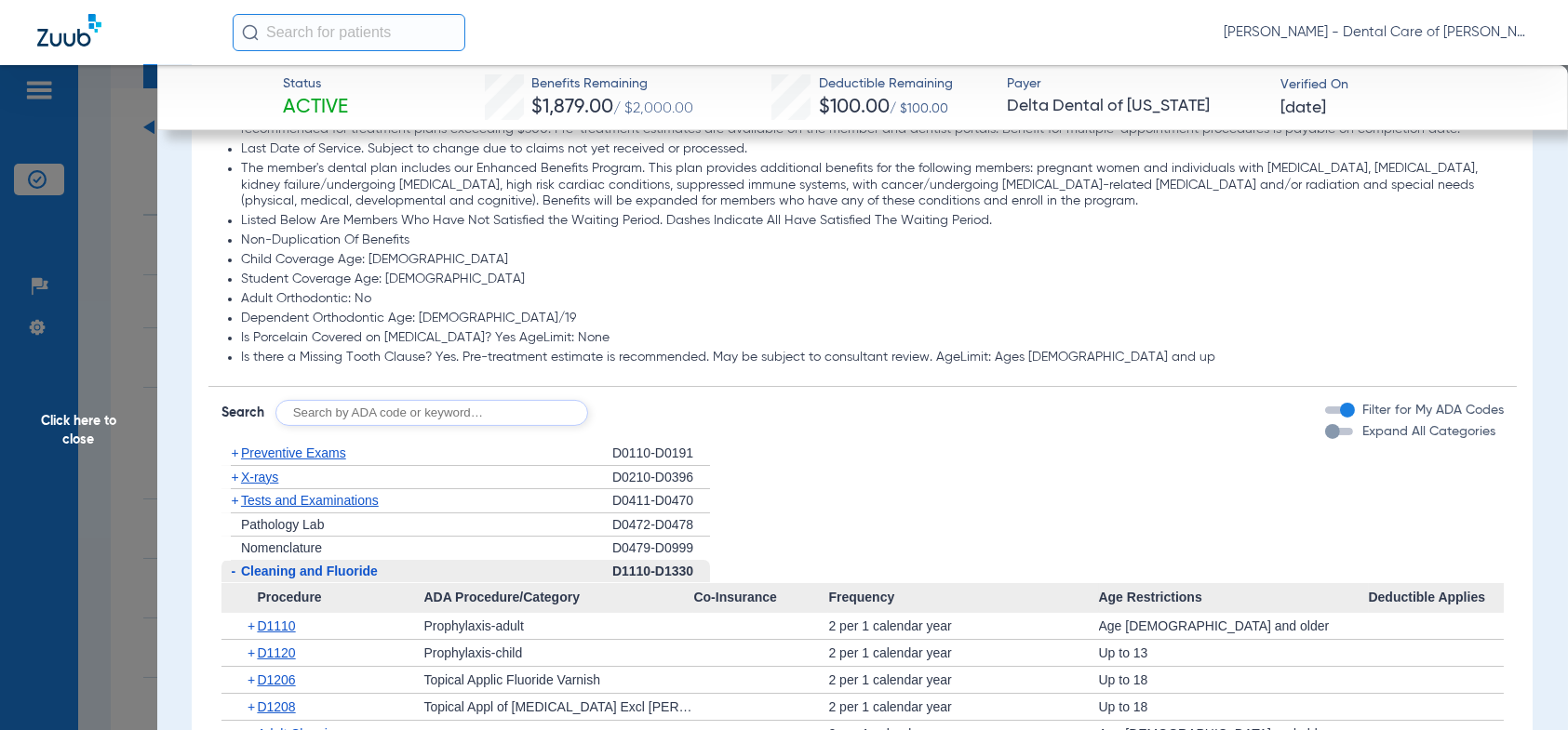
click at [255, 484] on span "X-rays" at bounding box center [259, 477] width 37 height 15
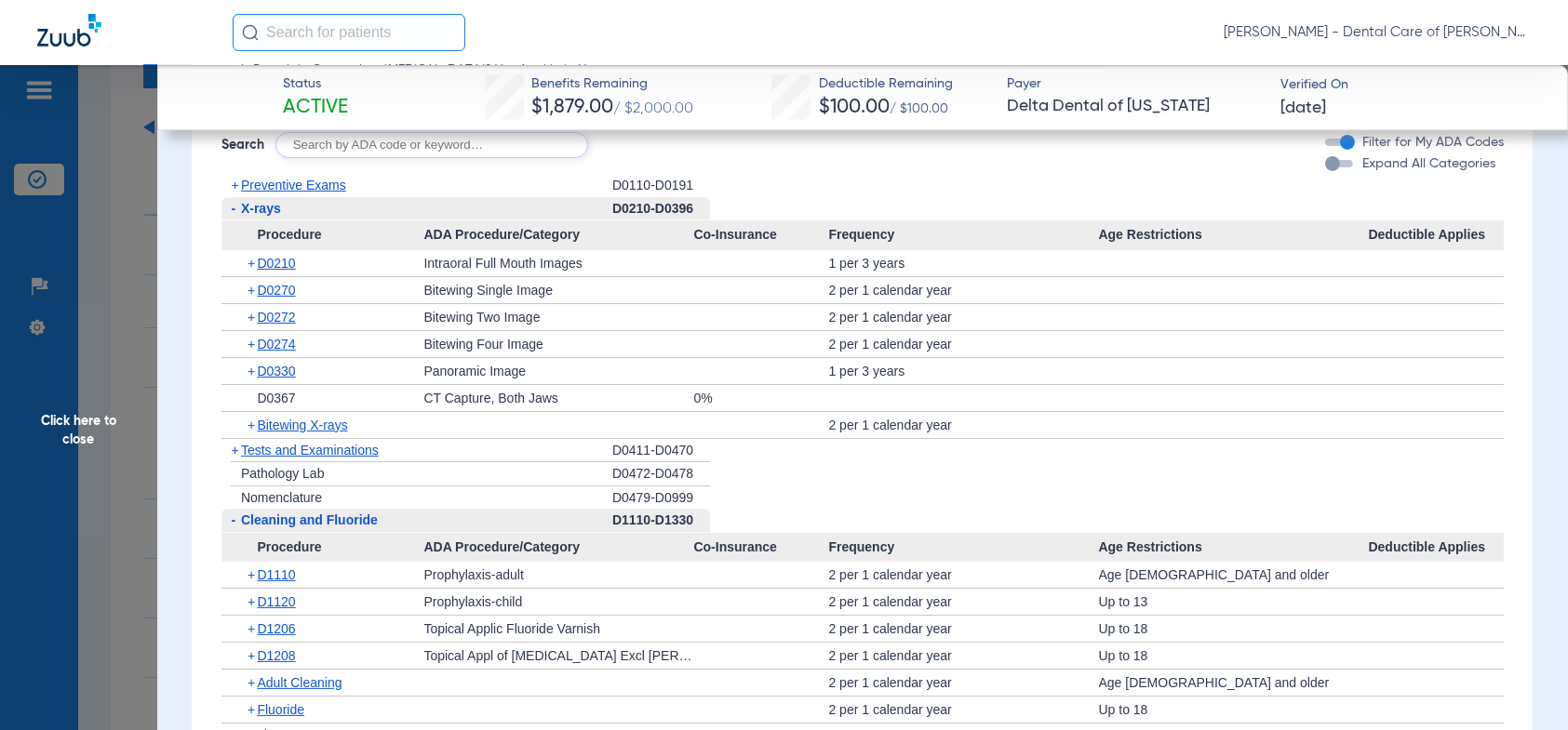
scroll to position [1396, 0]
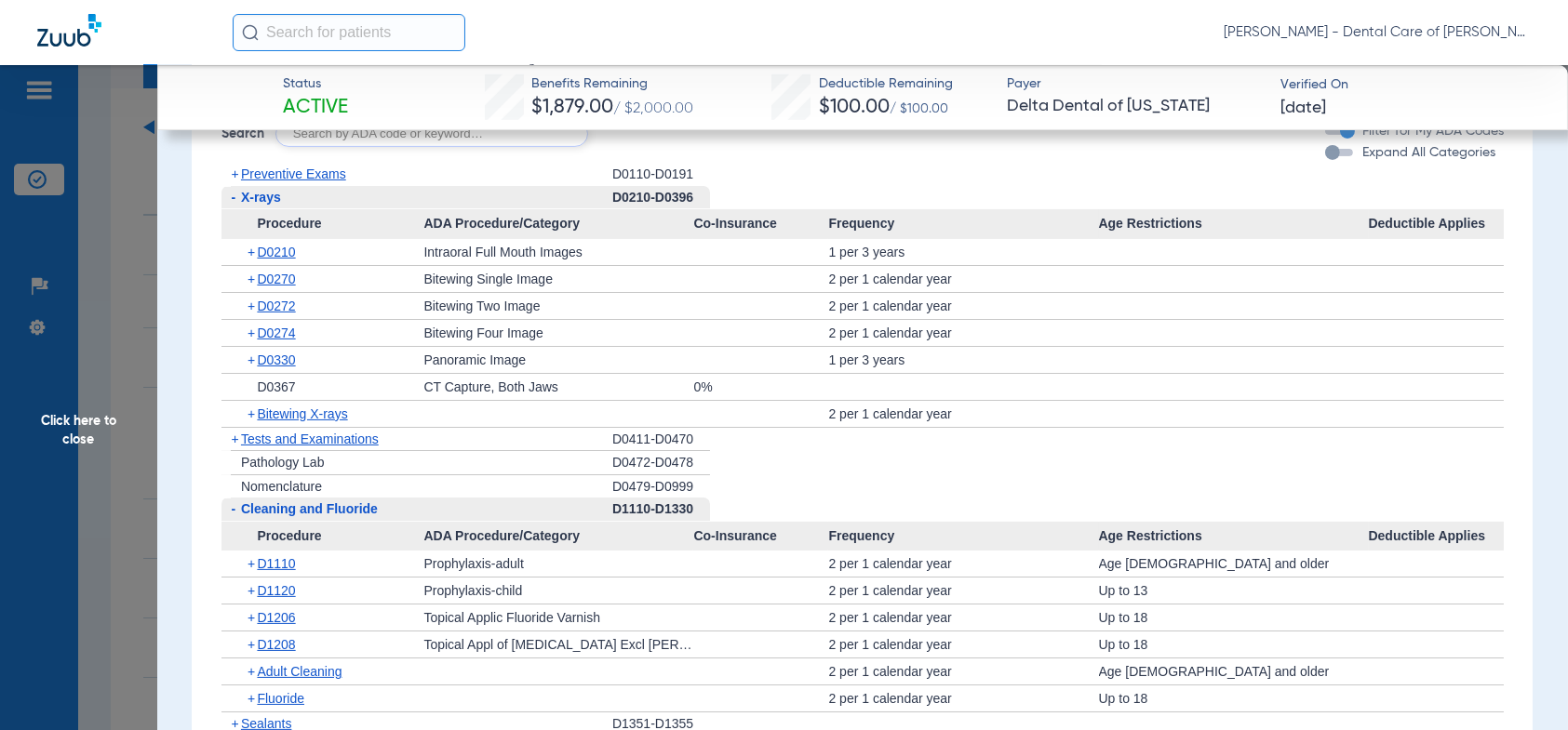
click at [77, 421] on span "Click here to close" at bounding box center [78, 430] width 157 height 730
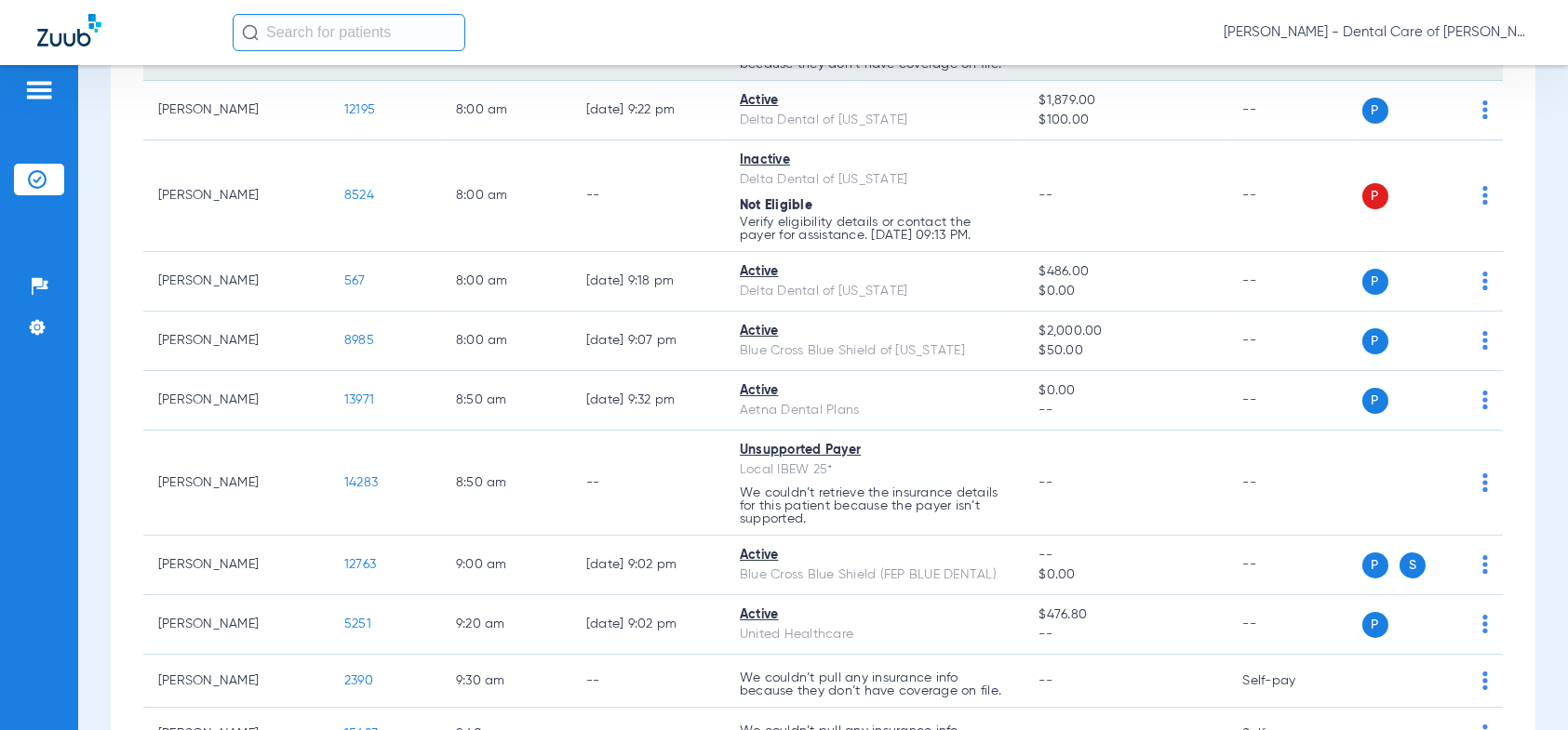
scroll to position [372, 0]
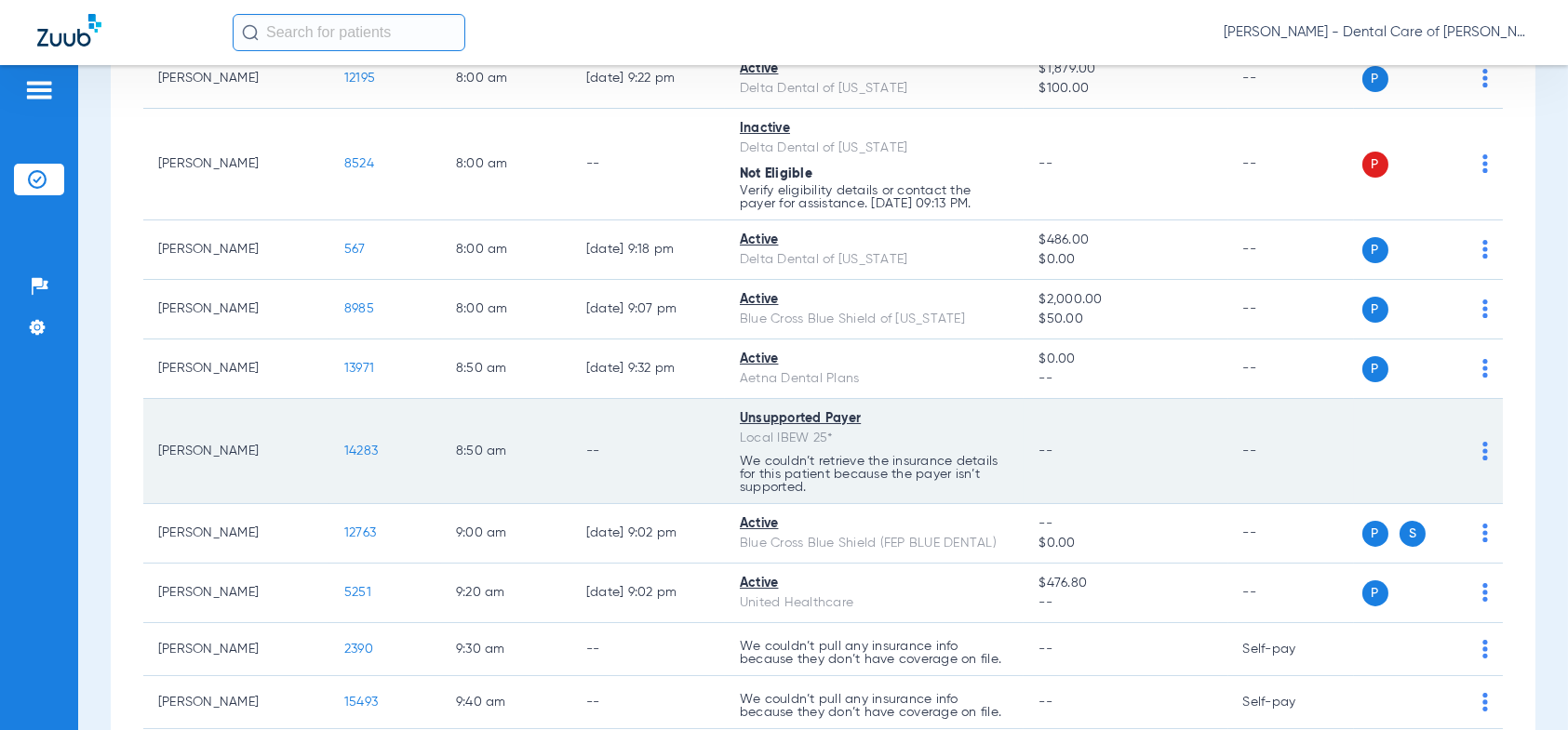
click at [374, 446] on span "14283" at bounding box center [361, 450] width 33 height 13
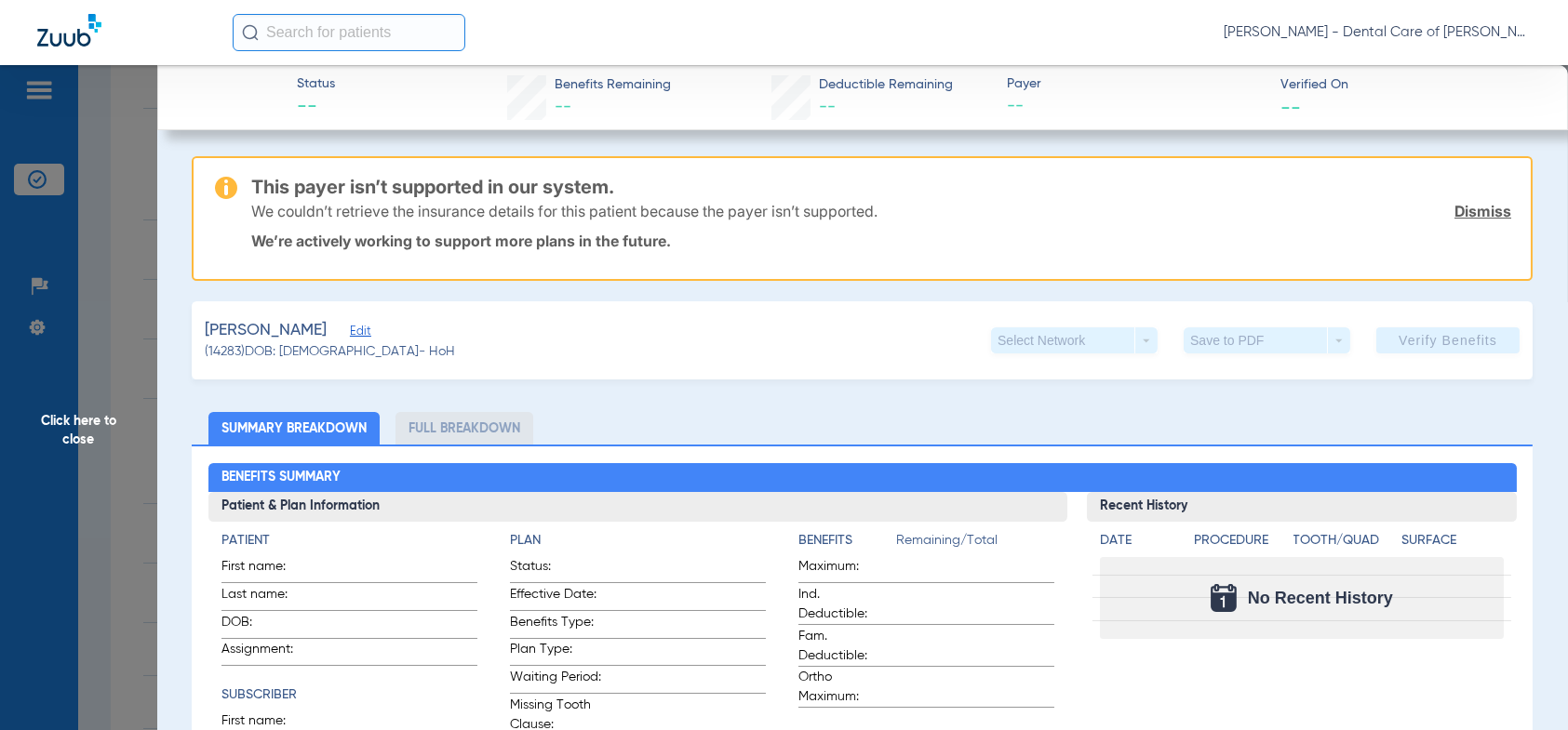
click at [80, 418] on span "Click here to close" at bounding box center [78, 430] width 157 height 730
